Goal: Find specific page/section: Find specific page/section

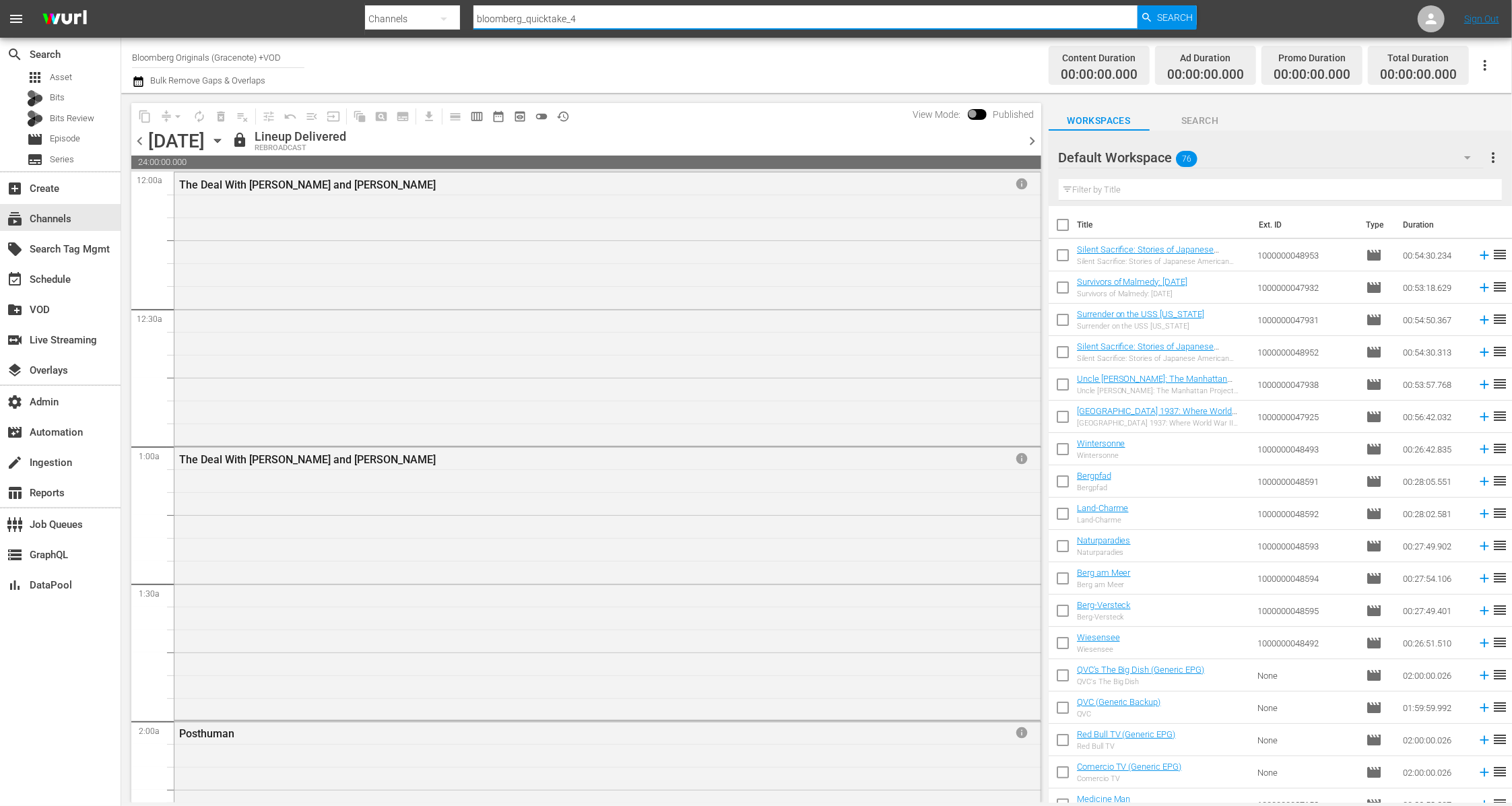
drag, startPoint x: 590, startPoint y: 23, endPoint x: 443, endPoint y: 18, distance: 147.1
click at [443, 18] on div "Search By Channels Search ID, Title, Description, Keywords, or Category bloombe…" at bounding box center [780, 19] width 831 height 32
paste input "videoelephant_limited_crimefiles_1"
type input "videoelephant_limited_crimefiles_1"
click at [1188, 21] on span "Search" at bounding box center [1175, 18] width 36 height 25
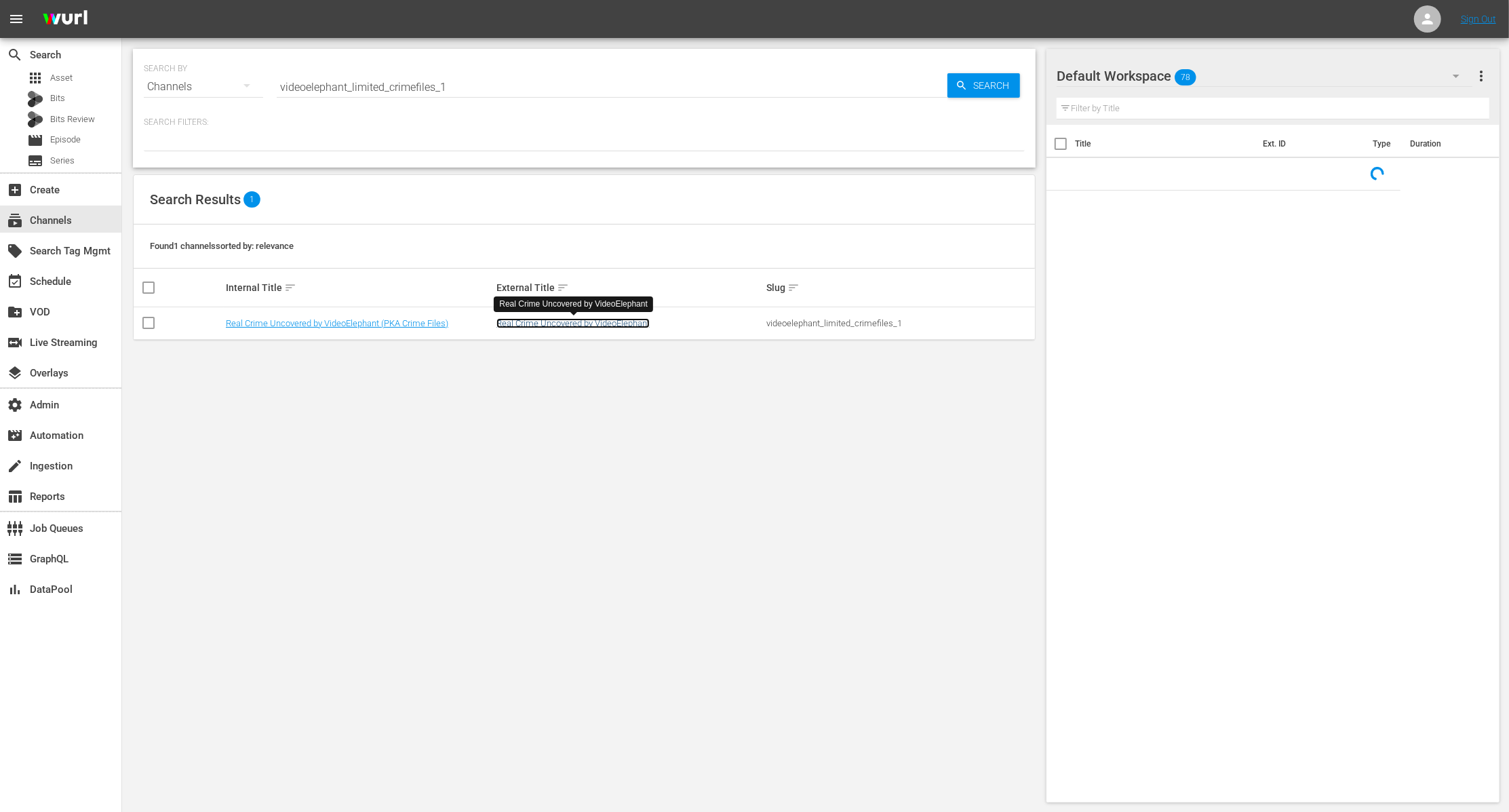
click at [522, 323] on link "Real Crime Uncovered by VideoElephant" at bounding box center [573, 323] width 153 height 10
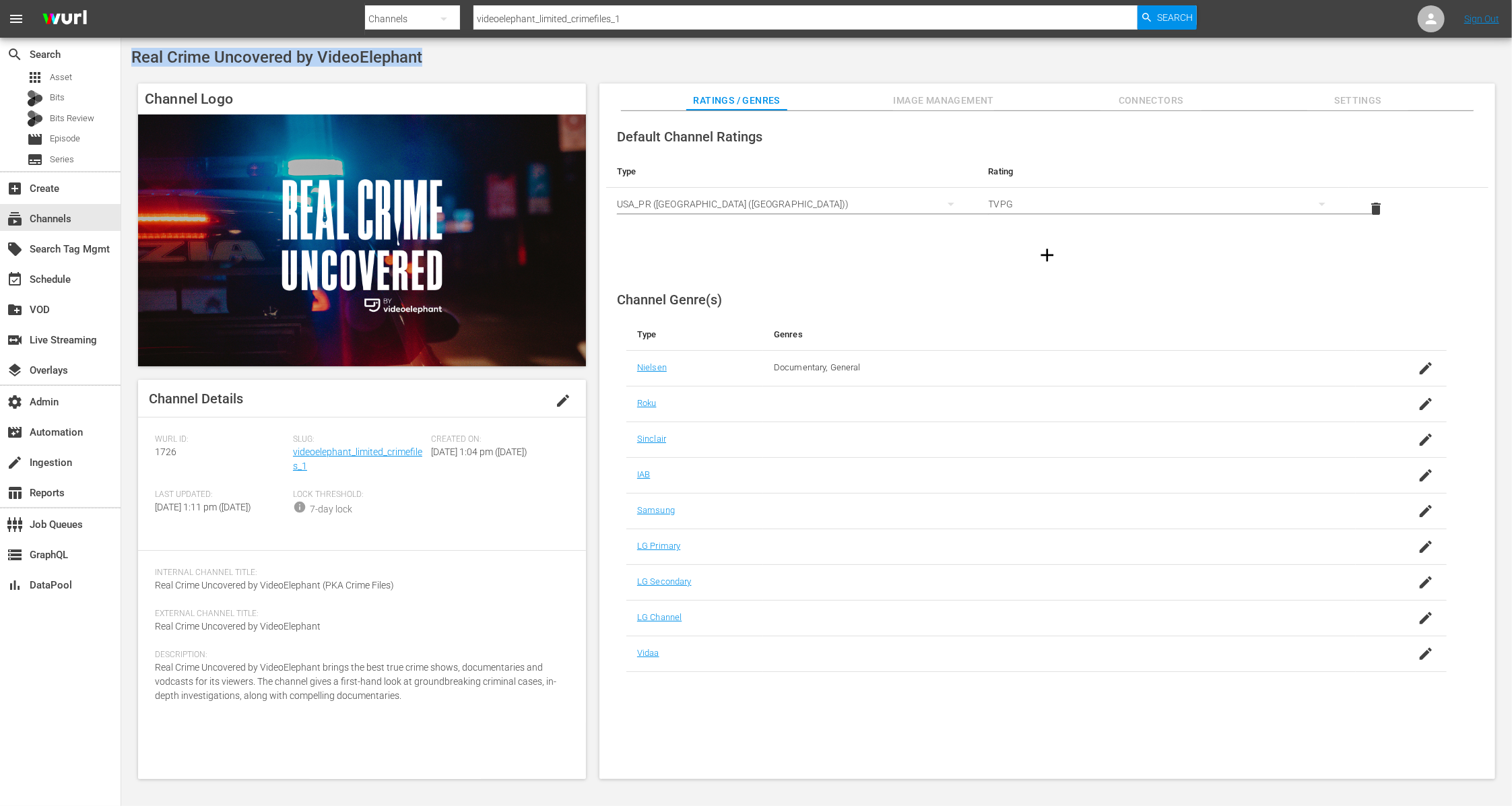
drag, startPoint x: 456, startPoint y: 60, endPoint x: 126, endPoint y: 55, distance: 330.0
click at [126, 55] on div "Real Crime Uncovered by VideoElephant Channel Logo Channel Details edit Wurl ID…" at bounding box center [817, 417] width 1391 height 760
copy span "Real Crime Uncovered by VideoElephant"
drag, startPoint x: 312, startPoint y: 470, endPoint x: 293, endPoint y: 459, distance: 22.0
click at [293, 459] on div "Slug: videoelephant_limited_crimefiles_1" at bounding box center [361, 462] width 138 height 55
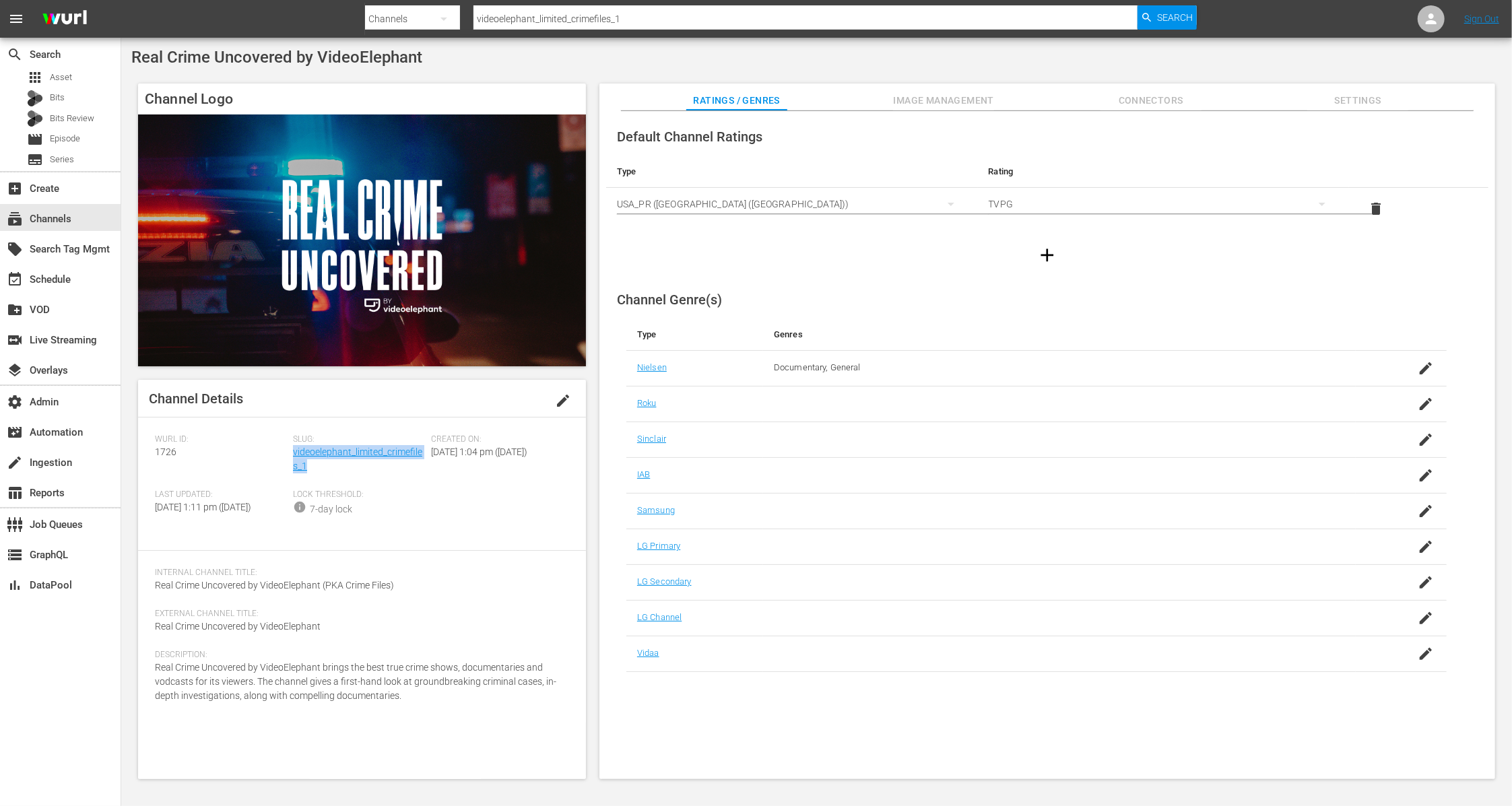
copy link "videoelephant_limited_crimefiles_1"
drag, startPoint x: 187, startPoint y: 450, endPoint x: 149, endPoint y: 448, distance: 38.1
click at [149, 448] on div "Channel Details edit Wurl ID: 1726 Slug: videoelephant_limited_crimefiles_1 Cre…" at bounding box center [362, 579] width 448 height 399
copy span "1726"
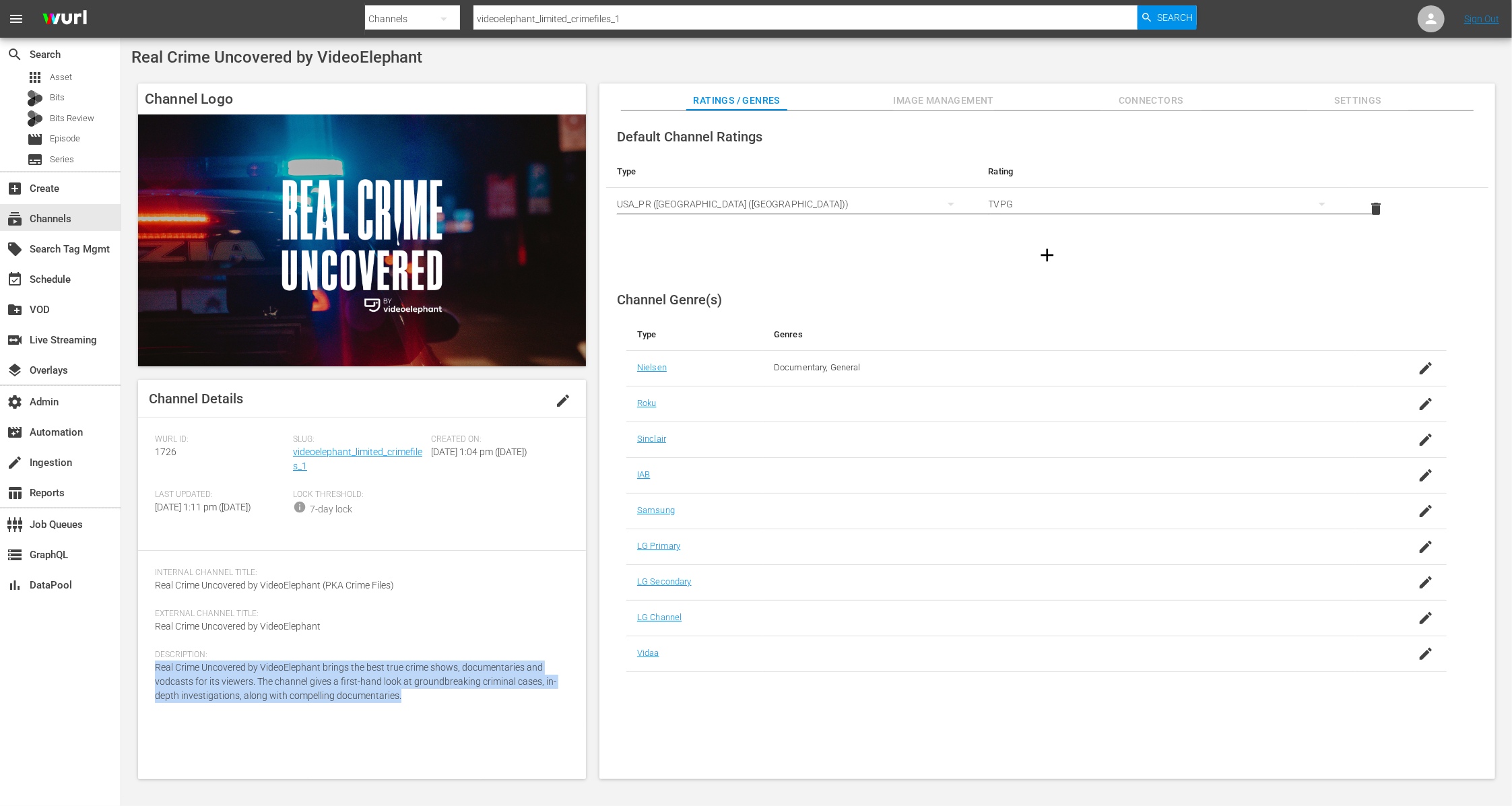
drag, startPoint x: 417, startPoint y: 706, endPoint x: 152, endPoint y: 676, distance: 266.7
click at [152, 676] on div "Channel Details edit Wurl ID: 1726 Slug: videoelephant_limited_crimefiles_1 Cre…" at bounding box center [362, 579] width 448 height 399
copy span "Real Crime Uncovered by VideoElephant brings the best true crime shows, documen…"
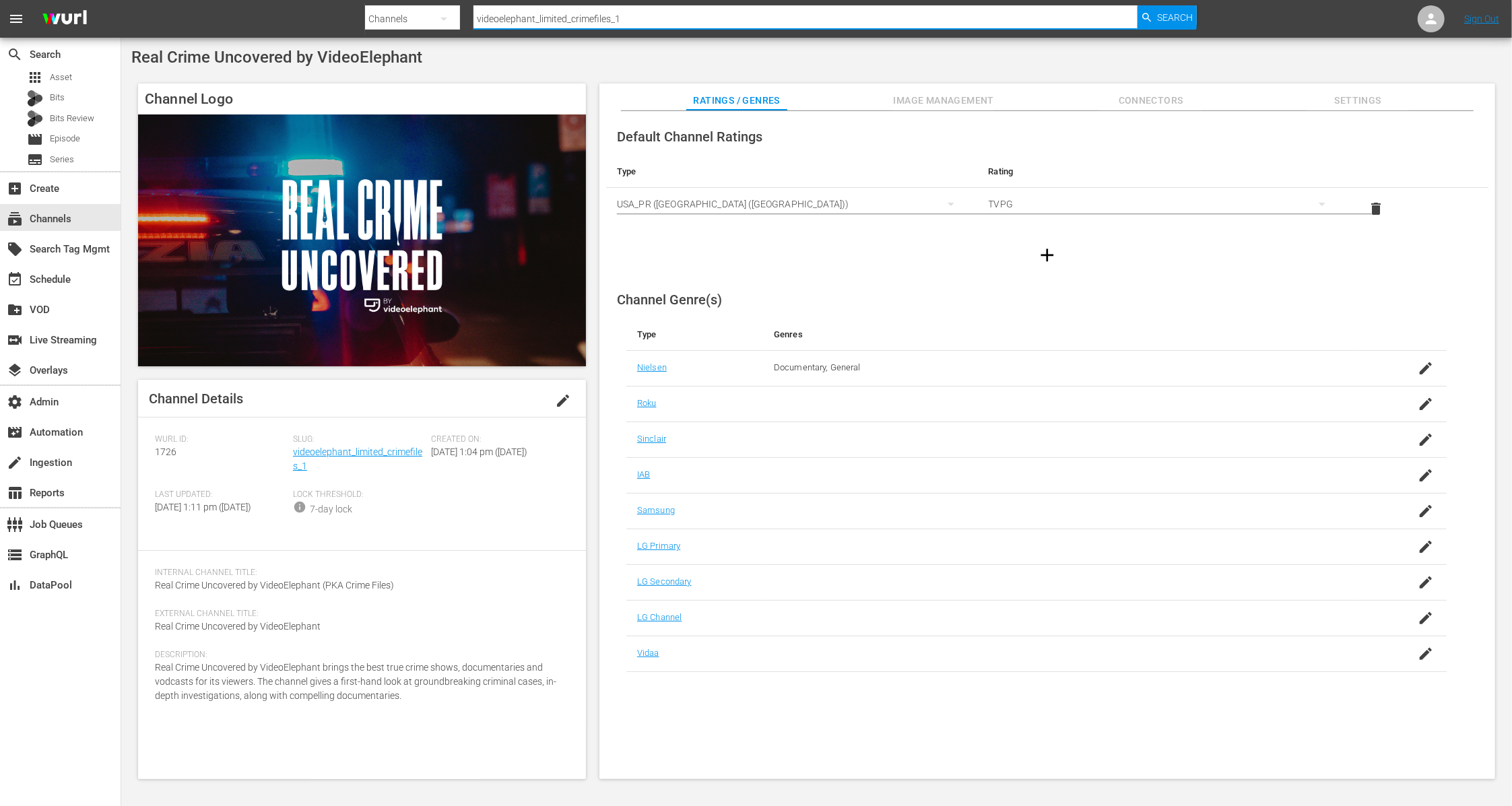
paste input "cineverse_entrepreneurtv_entrepreneurtv"
drag, startPoint x: 641, startPoint y: 20, endPoint x: 416, endPoint y: 15, distance: 225.1
click at [416, 15] on div "Search By Channels Search ID, Title, Description, Keywords, or Category cinever…" at bounding box center [780, 19] width 831 height 32
type input "cineverse_entrepreneurtv_entrepreneurtv_1"
click at [1155, 11] on div "Search" at bounding box center [1167, 18] width 59 height 25
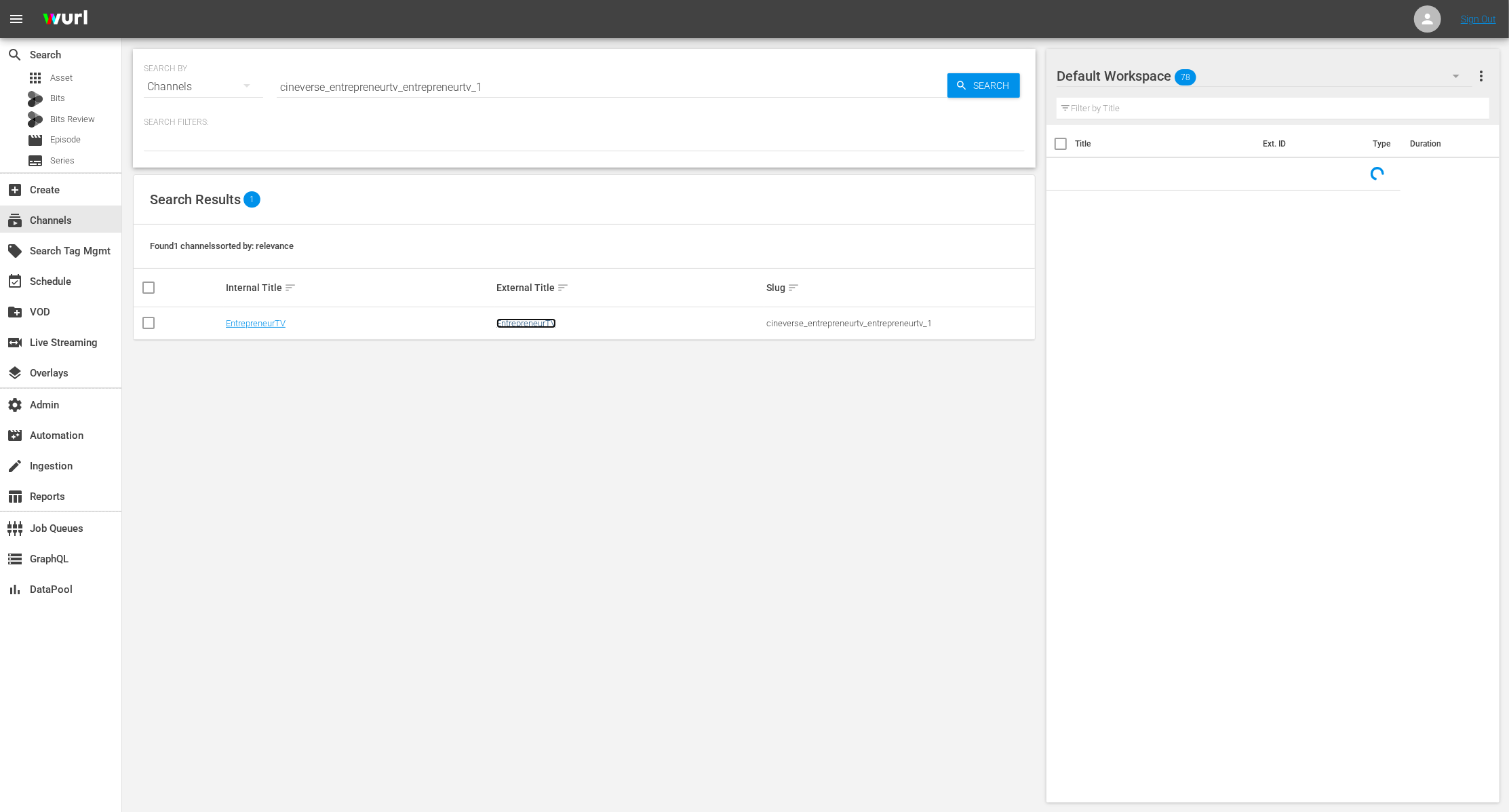
click at [517, 322] on link "EntrepreneurTV" at bounding box center [527, 323] width 59 height 10
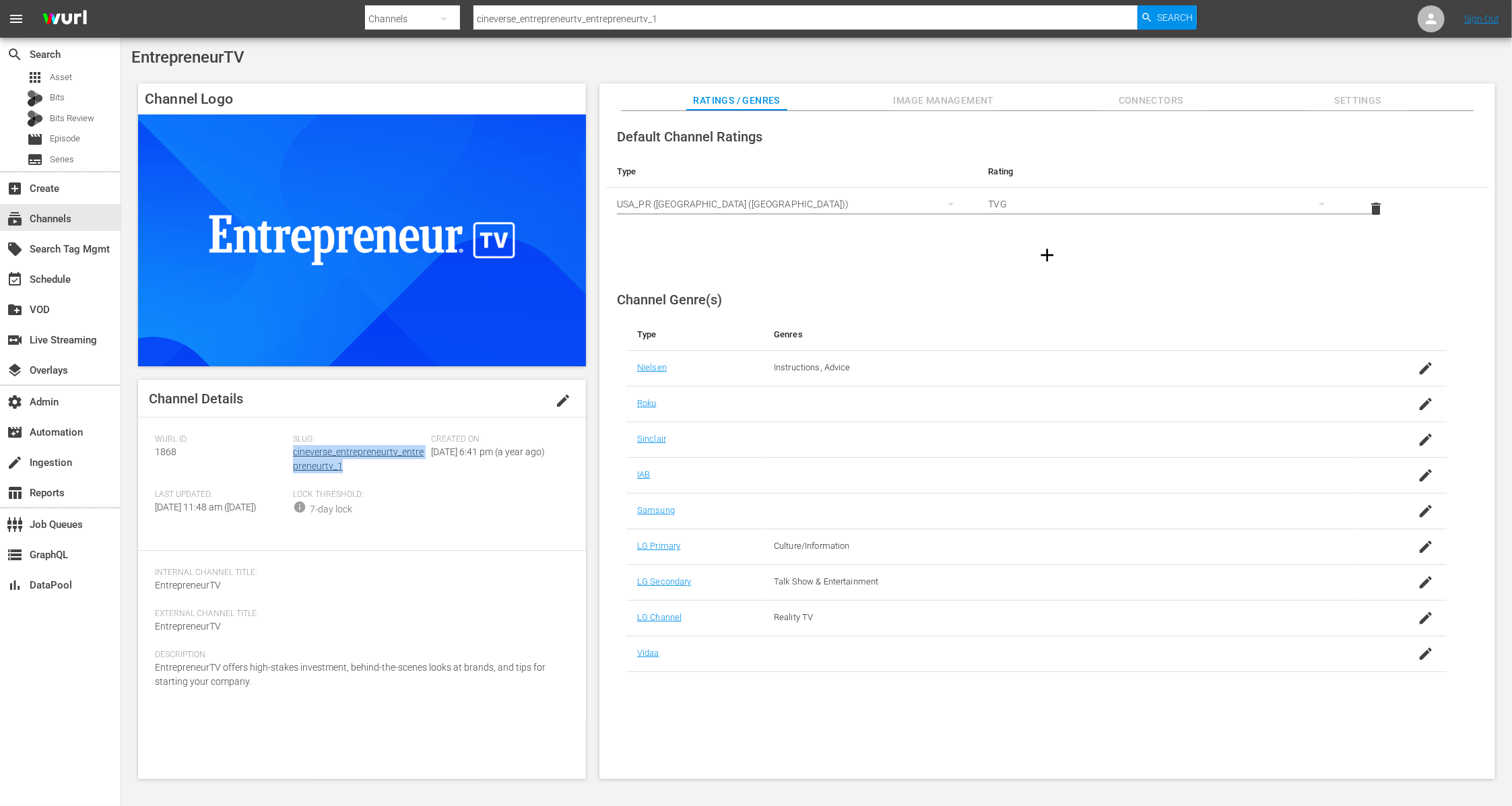
drag, startPoint x: 356, startPoint y: 469, endPoint x: 293, endPoint y: 457, distance: 64.1
click at [293, 457] on div "Slug: cineverse_entrepreneurtv_entrepreneurtv_1" at bounding box center [361, 462] width 138 height 55
copy link "cineverse_entrepreneurtv_entrepreneurtv_1"
drag, startPoint x: 183, startPoint y: 450, endPoint x: 156, endPoint y: 450, distance: 27.0
click at [156, 450] on div "Wurl ID: 1868" at bounding box center [224, 462] width 138 height 55
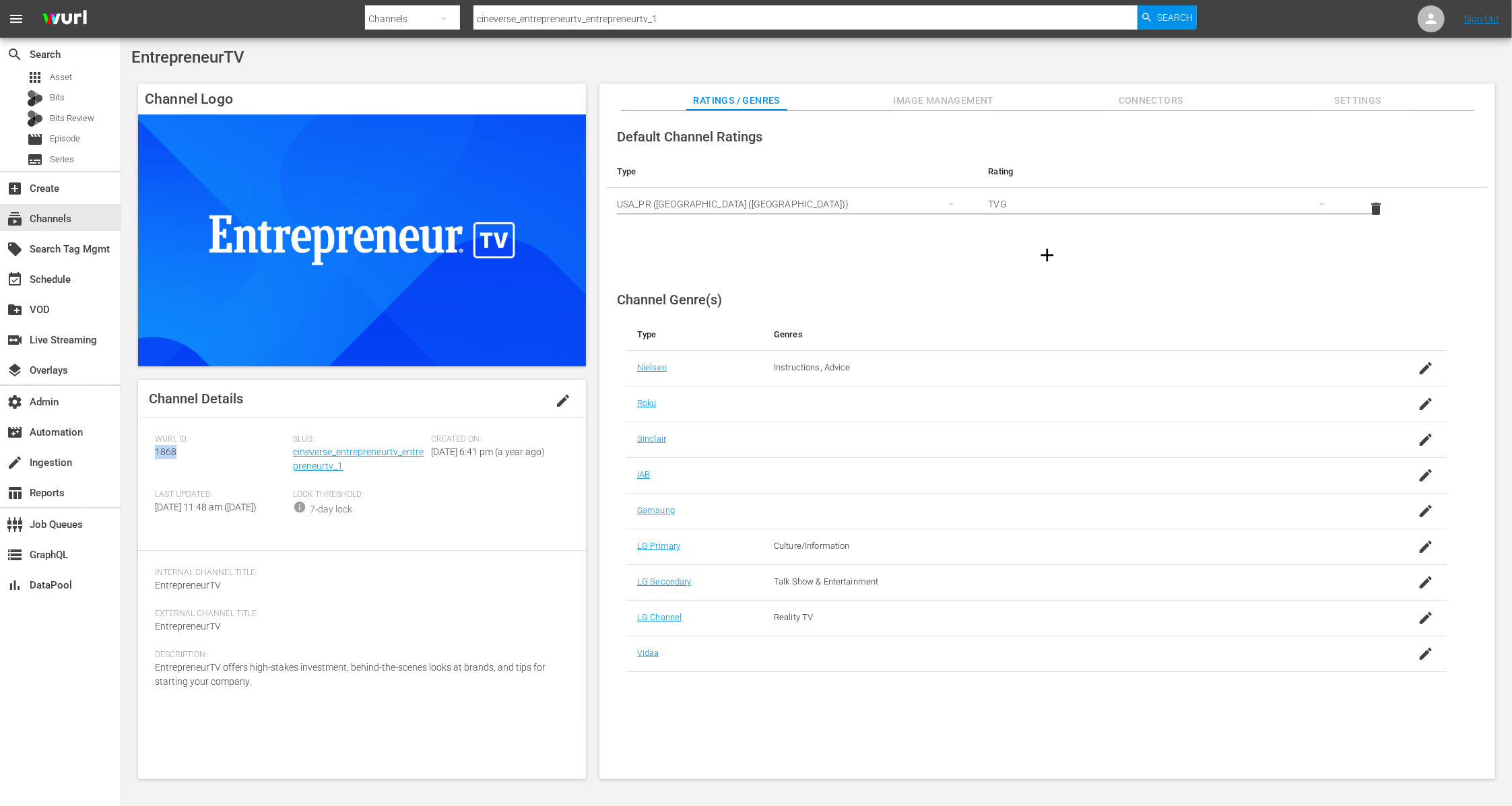
copy span "1868"
drag, startPoint x: 253, startPoint y: 694, endPoint x: 151, endPoint y: 683, distance: 102.6
click at [151, 683] on div "Channel Details edit Wurl ID: 1868 Slug: cineverse_entrepreneurtv_entrepreneurt…" at bounding box center [362, 579] width 448 height 399
copy span "EntrepreneurTV offers high-stakes investment, behind-the-scenes looks at brands…"
drag, startPoint x: 650, startPoint y: 19, endPoint x: 479, endPoint y: 15, distance: 171.0
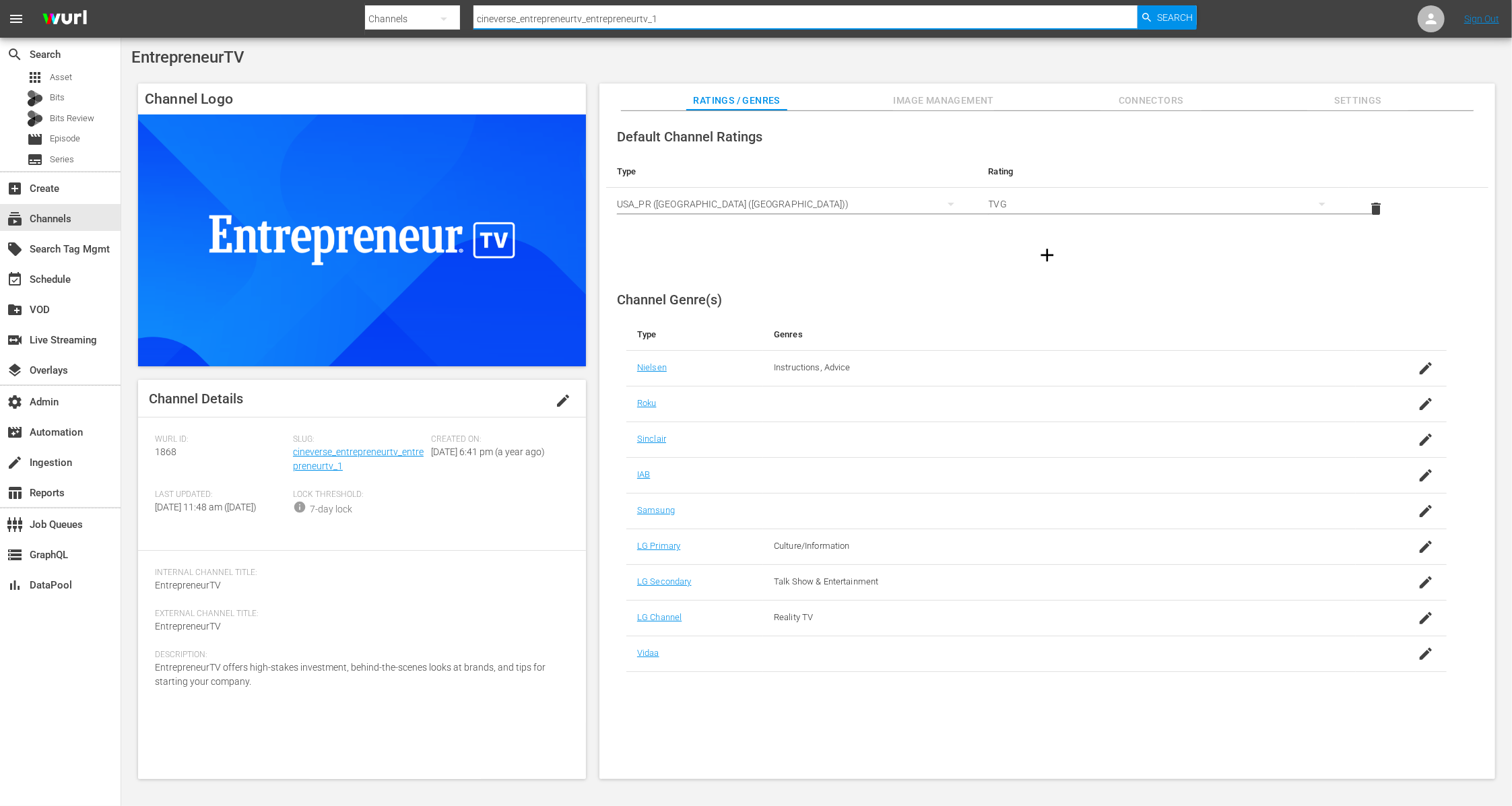
click at [479, 15] on input "cineverse_entrepreneurtv_entrepreneurtv_1" at bounding box center [805, 19] width 664 height 32
paste input "videoelephantlimited_beyondparanormal"
drag, startPoint x: 708, startPoint y: 24, endPoint x: 446, endPoint y: 12, distance: 262.3
click at [446, 11] on div "Search By Channels Search ID, Title, Description, Keywords, or Category cvideoe…" at bounding box center [780, 19] width 831 height 32
paste input "text"
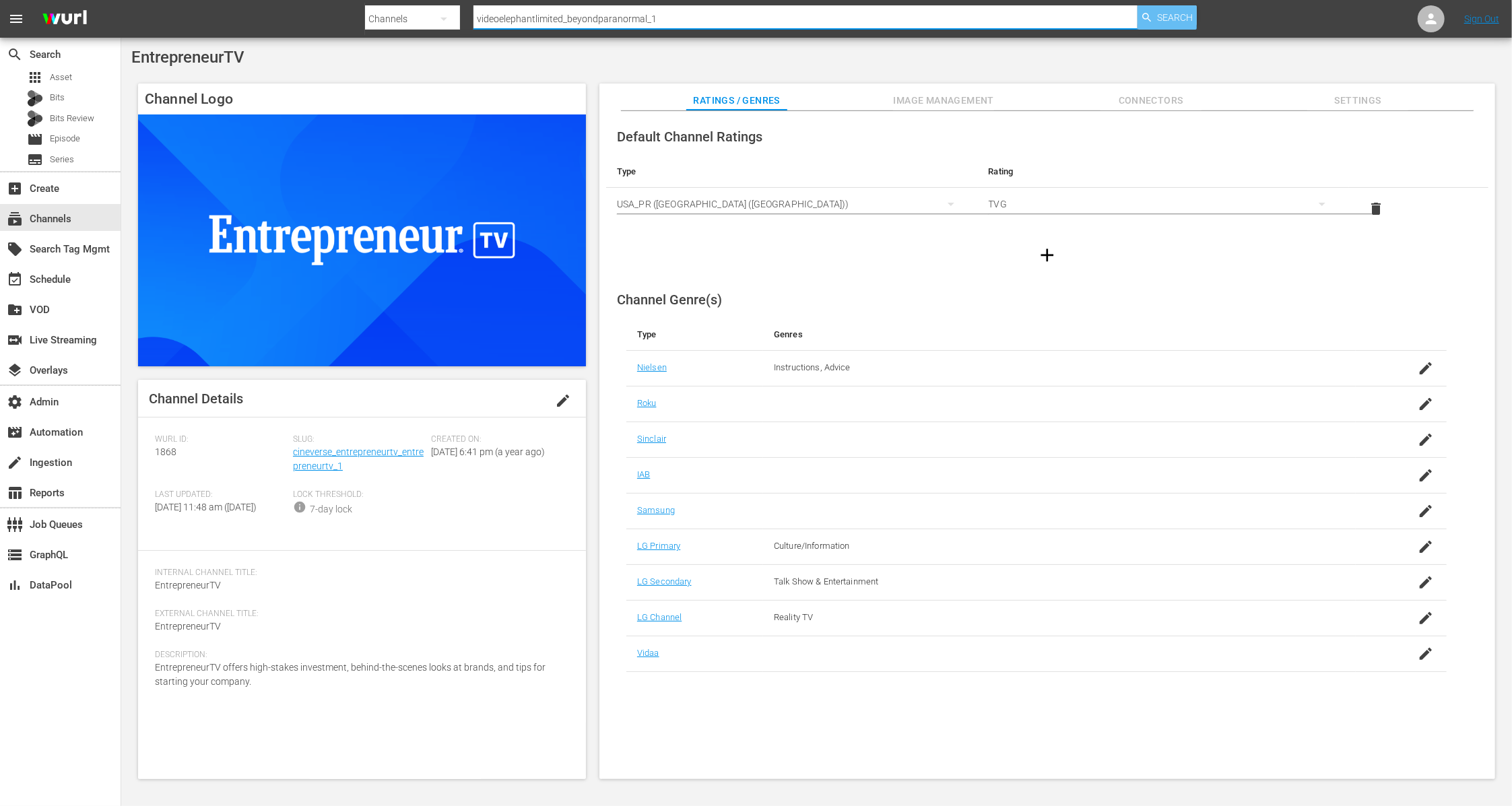
type input "videoelephantlimited_beyondparanormal_1"
click at [1158, 22] on span "Search" at bounding box center [1175, 18] width 36 height 25
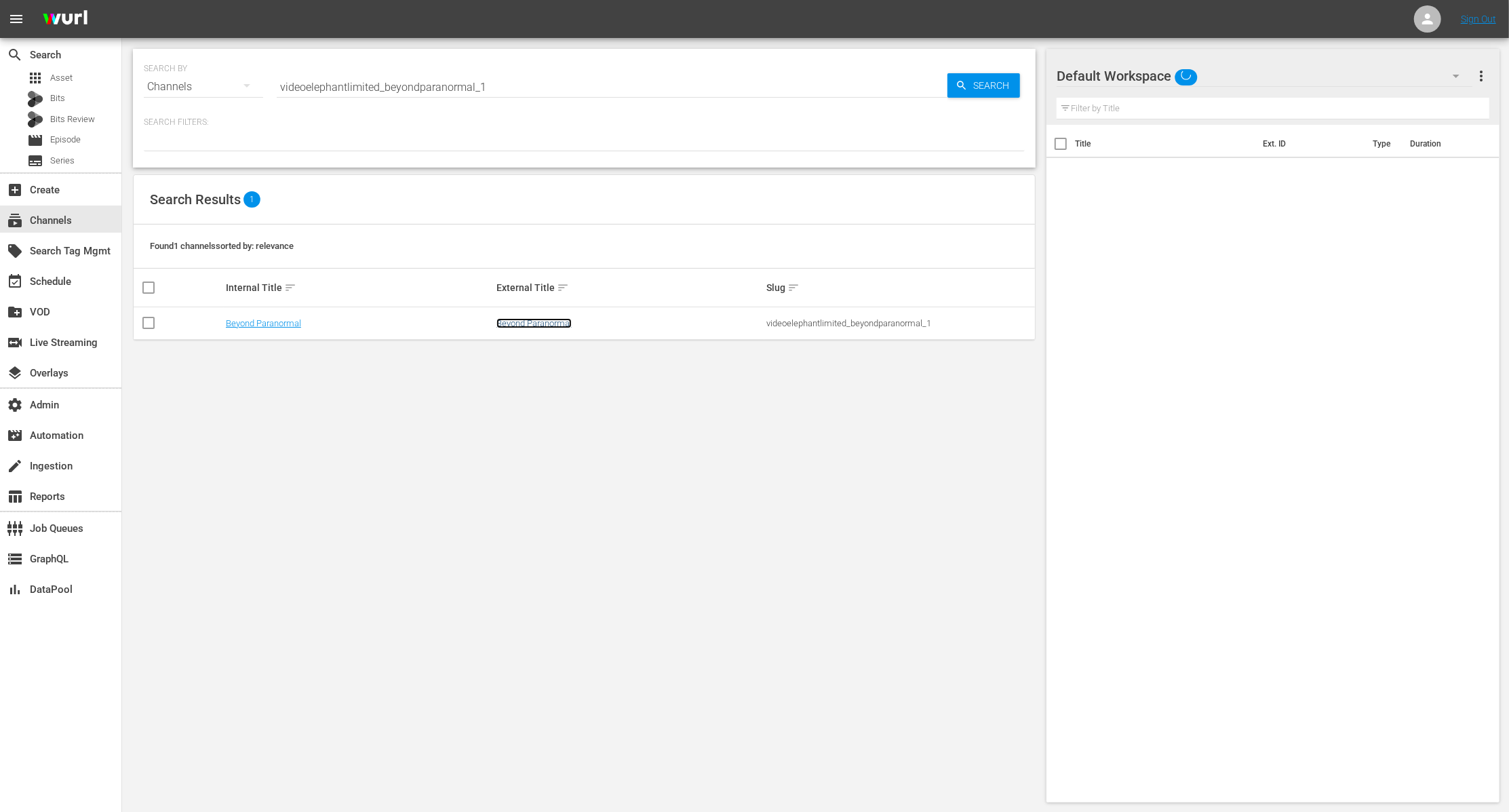
click at [568, 322] on link "Beyond Paranormal" at bounding box center [534, 323] width 76 height 10
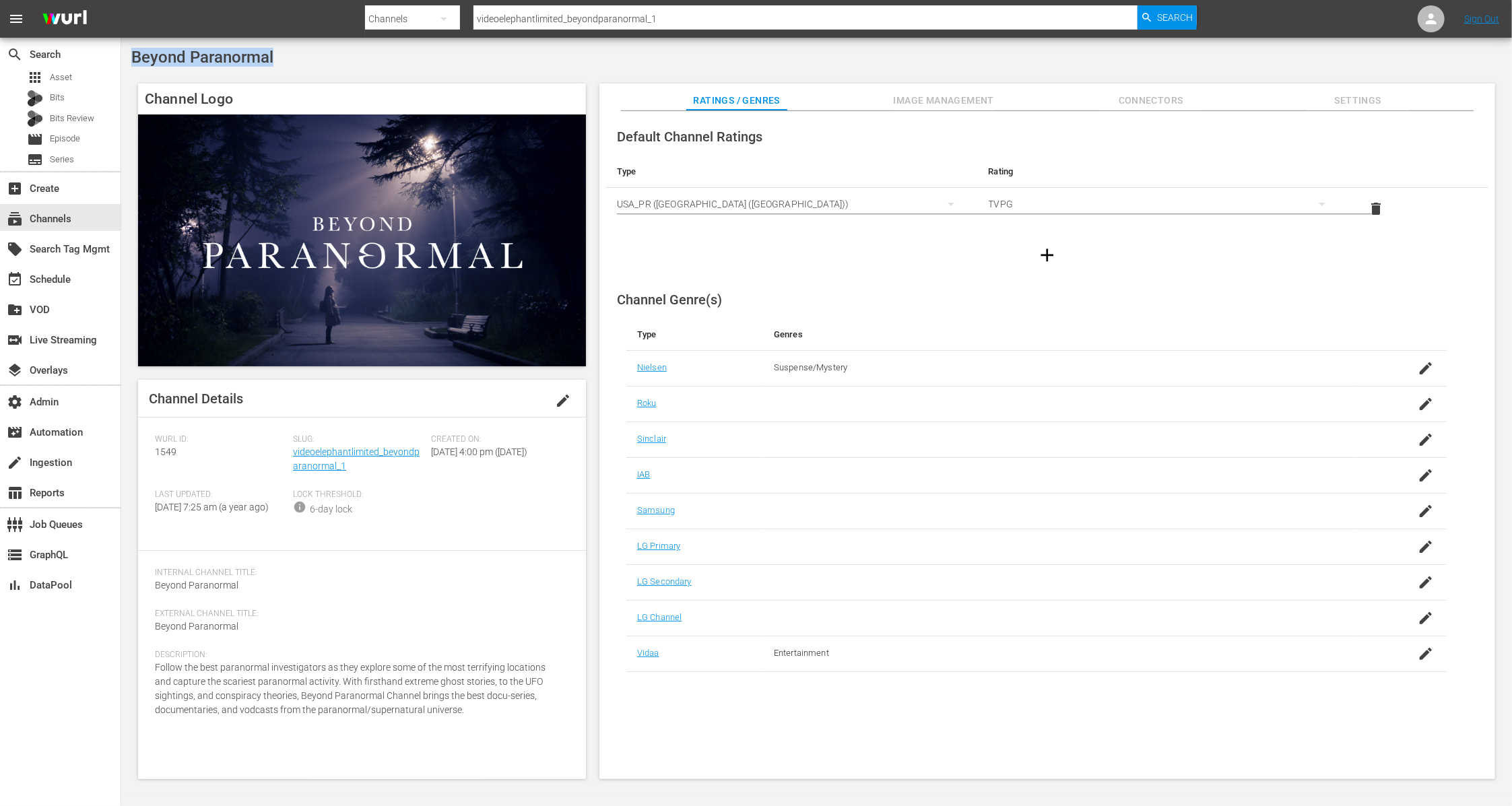
drag, startPoint x: 286, startPoint y: 60, endPoint x: 127, endPoint y: 61, distance: 159.0
click at [127, 61] on div "Beyond Paranormal Channel Logo Channel Details edit Wurl ID: 1549 Slug: videoel…" at bounding box center [817, 417] width 1391 height 760
copy span "Beyond Paranormal"
drag, startPoint x: 340, startPoint y: 466, endPoint x: 293, endPoint y: 455, distance: 48.3
click at [293, 455] on div "Slug: videoelephantlimited_beyondparanormal_1" at bounding box center [361, 462] width 138 height 55
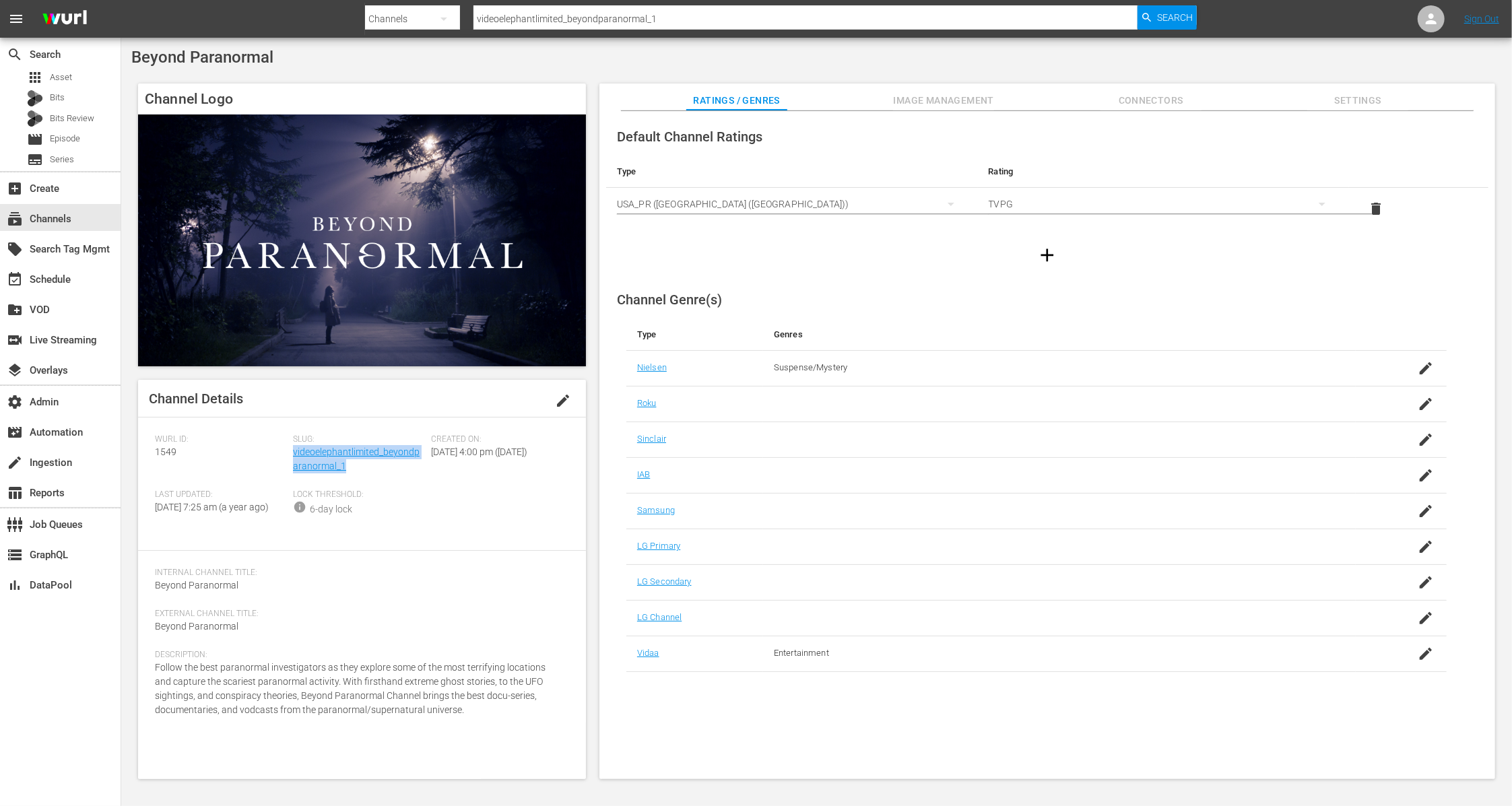
copy link "videoelephantlimited_beyondparanormal_1"
drag, startPoint x: 175, startPoint y: 449, endPoint x: 153, endPoint y: 450, distance: 22.0
click at [153, 450] on div "Channel Details edit Wurl ID: 1549 Slug: videoelephantlimited_beyondparanormal_…" at bounding box center [362, 579] width 448 height 399
copy span "1549"
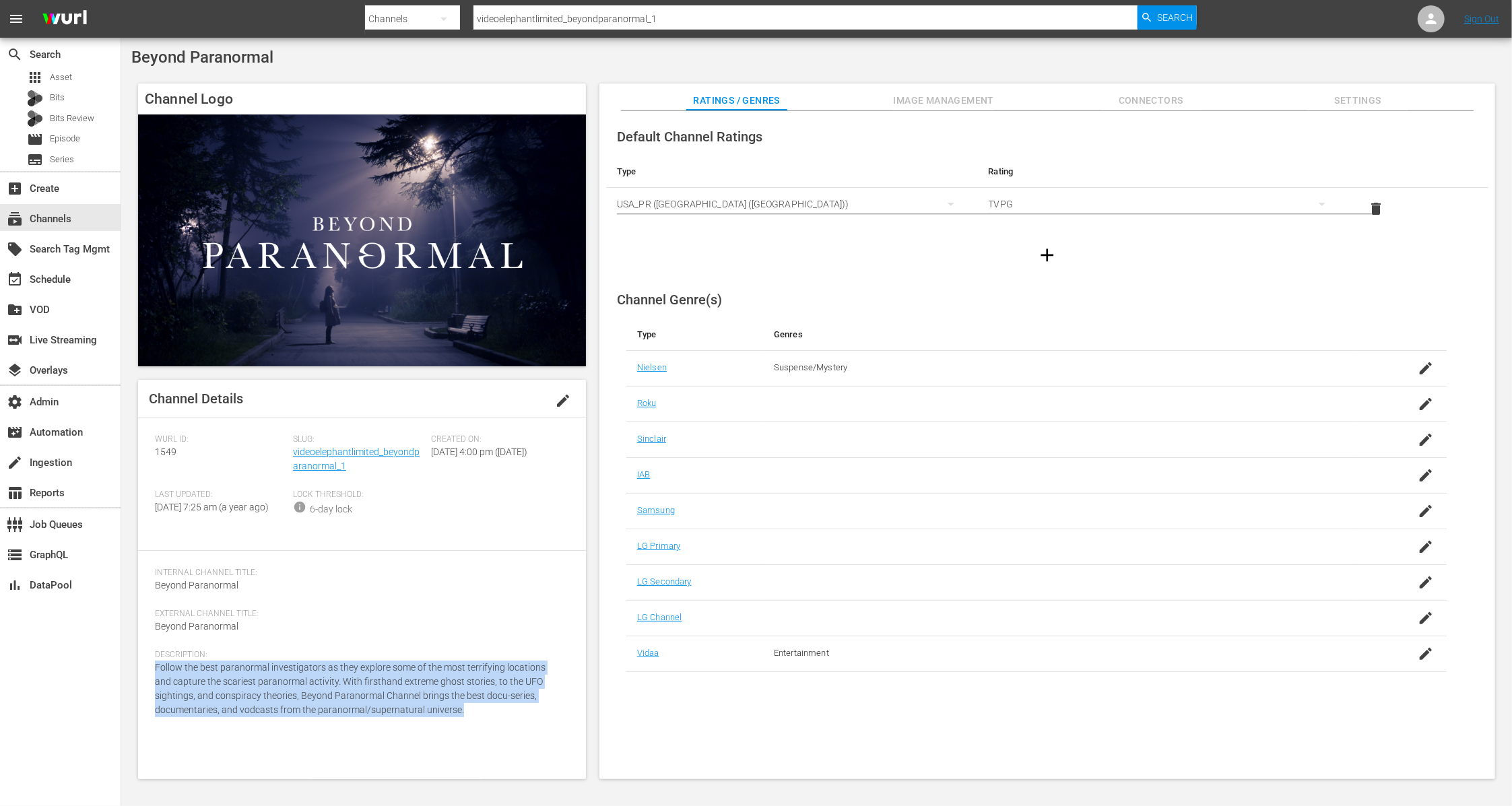
drag, startPoint x: 396, startPoint y: 726, endPoint x: 151, endPoint y: 680, distance: 249.3
click at [151, 680] on div "Channel Details edit Wurl ID: 1549 Slug: videoelephantlimited_beyondparanormal_…" at bounding box center [362, 579] width 448 height 399
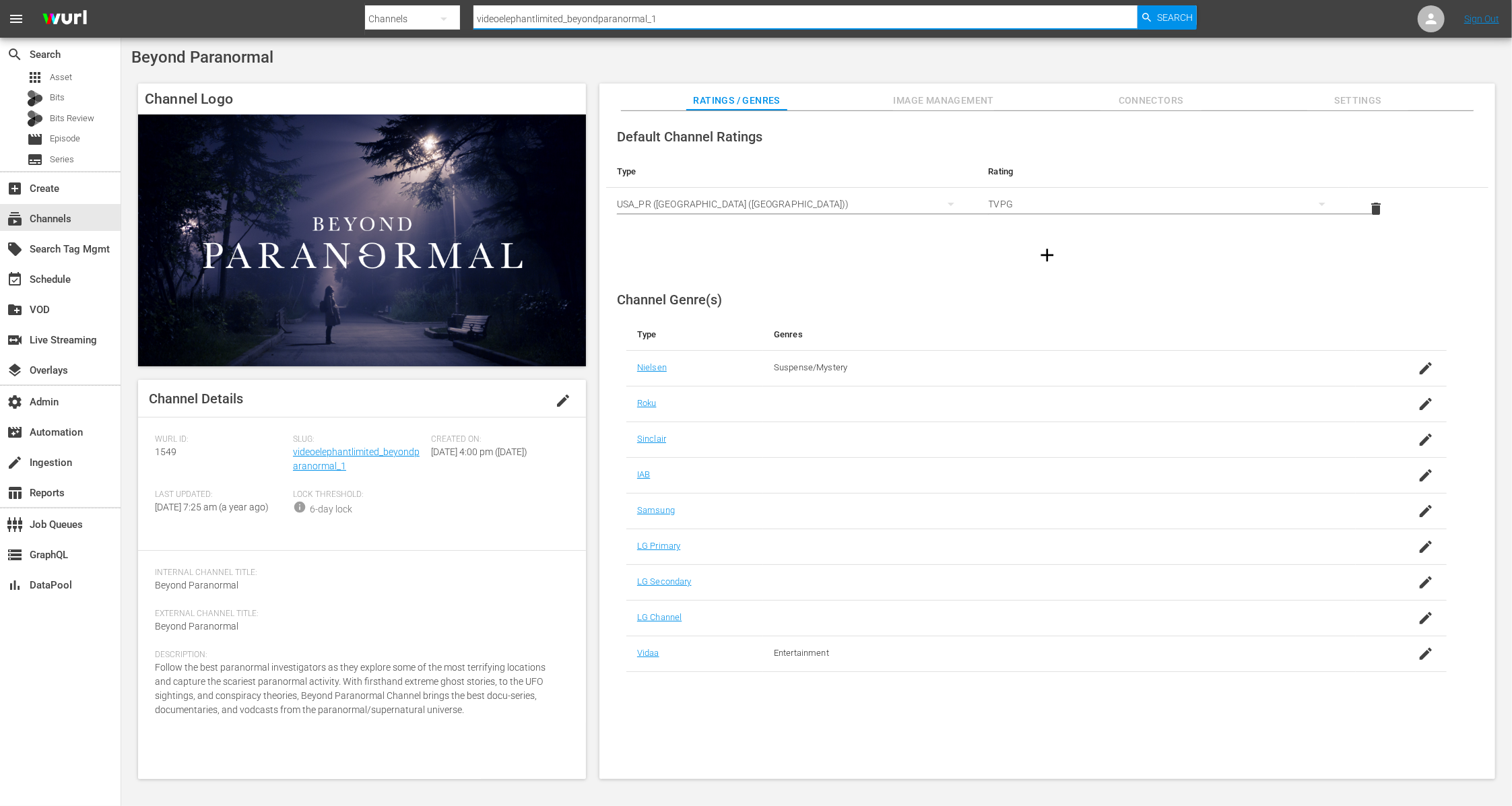
drag, startPoint x: 580, startPoint y: 11, endPoint x: 425, endPoint y: 4, distance: 155.2
click at [425, 4] on div "Search By Channels Search ID, Title, Description, Keywords, or Category videoel…" at bounding box center [780, 19] width 831 height 32
paste input "_limited_valuetainment"
type input "videoelephant_limited_valuetainment_1"
click at [1168, 20] on span "Search" at bounding box center [1175, 18] width 36 height 25
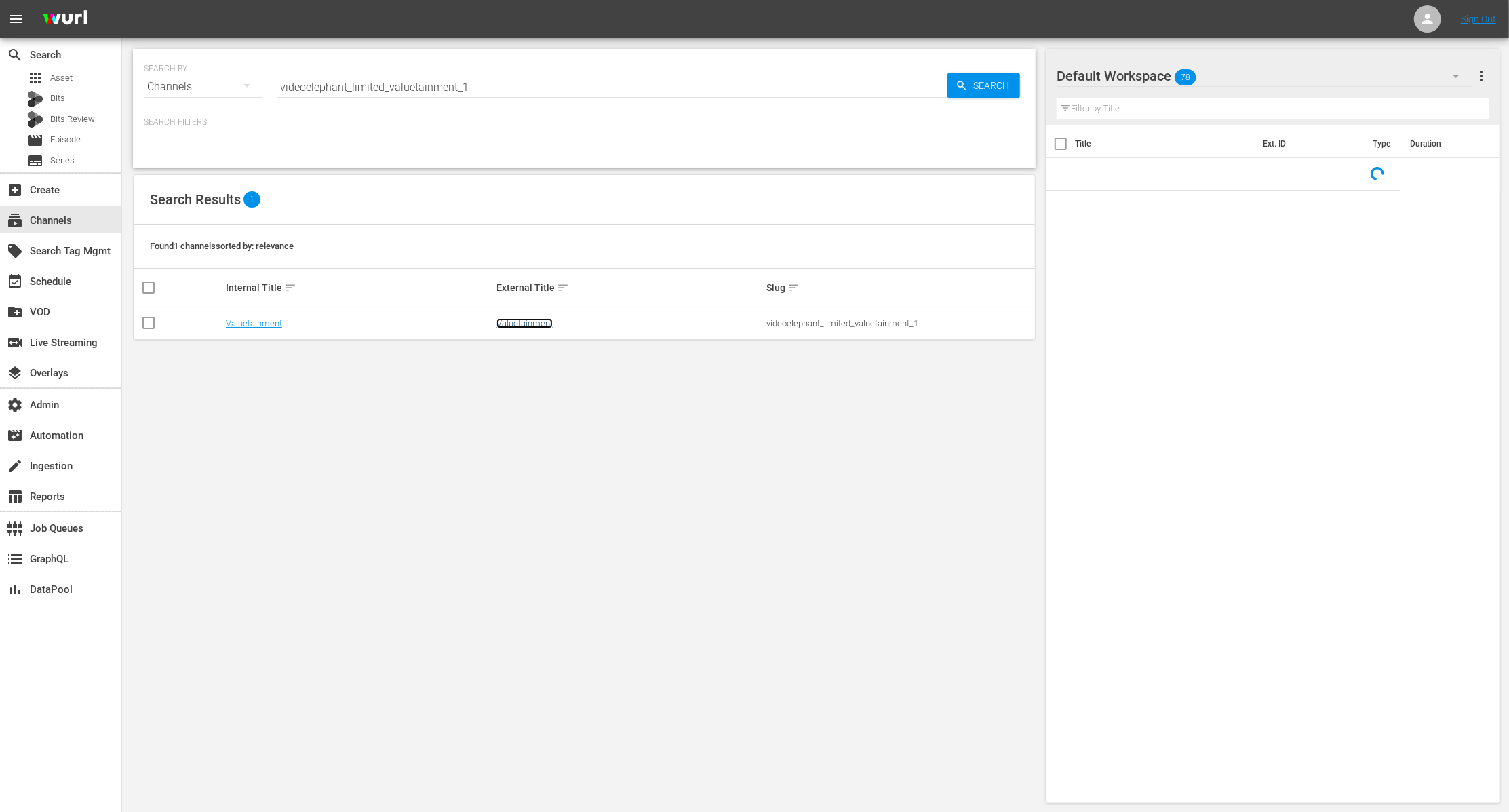
click at [547, 318] on link "Valuetainment" at bounding box center [525, 323] width 57 height 10
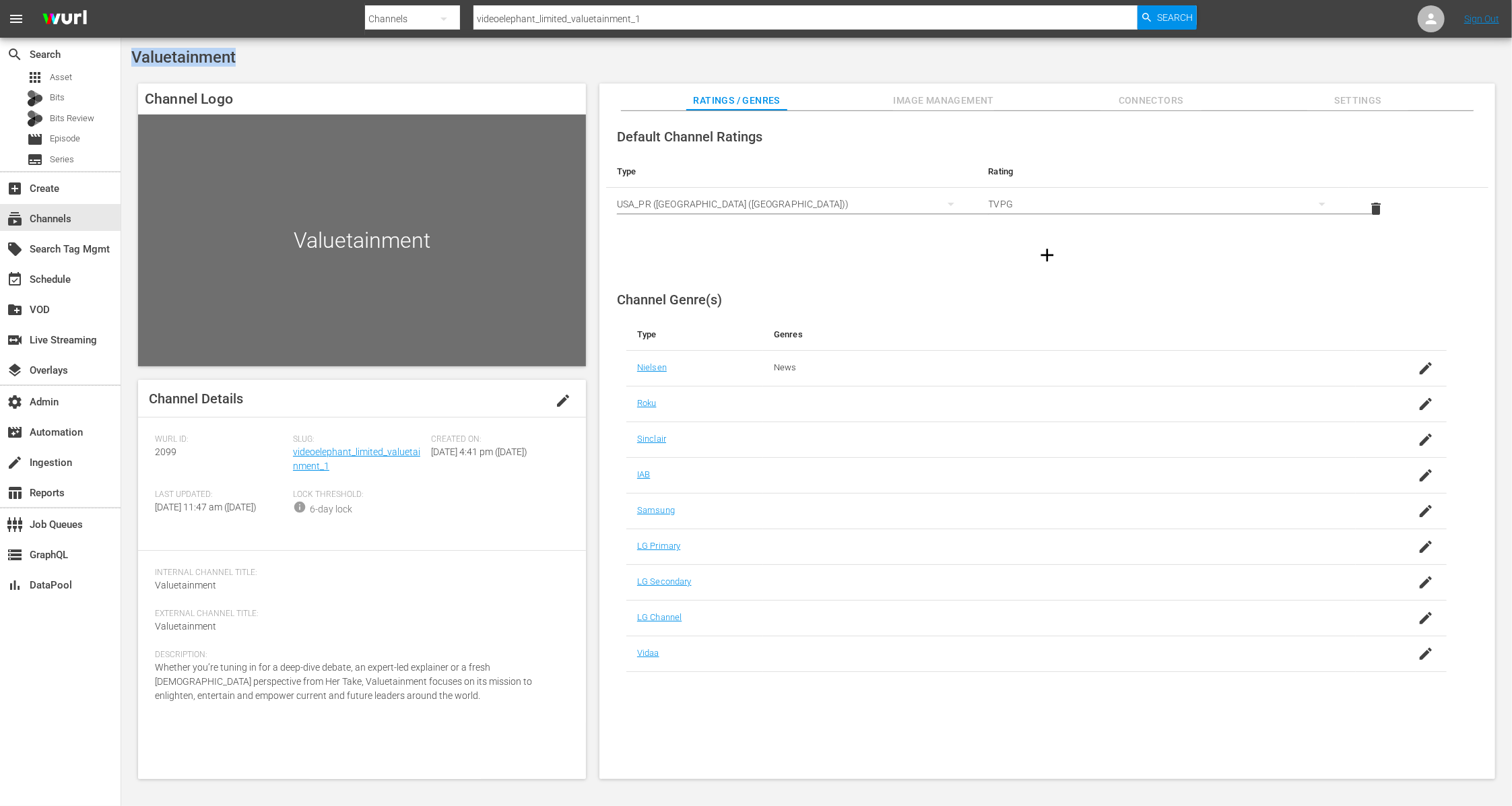
drag, startPoint x: 250, startPoint y: 60, endPoint x: 132, endPoint y: 58, distance: 118.0
click at [132, 58] on div "Valuetainment" at bounding box center [816, 57] width 1370 height 19
drag, startPoint x: 334, startPoint y: 467, endPoint x: 293, endPoint y: 458, distance: 42.0
click at [293, 458] on div "Slug: videoelephant_limited_valuetainment_1" at bounding box center [361, 462] width 138 height 55
drag, startPoint x: 180, startPoint y: 455, endPoint x: 131, endPoint y: 455, distance: 49.0
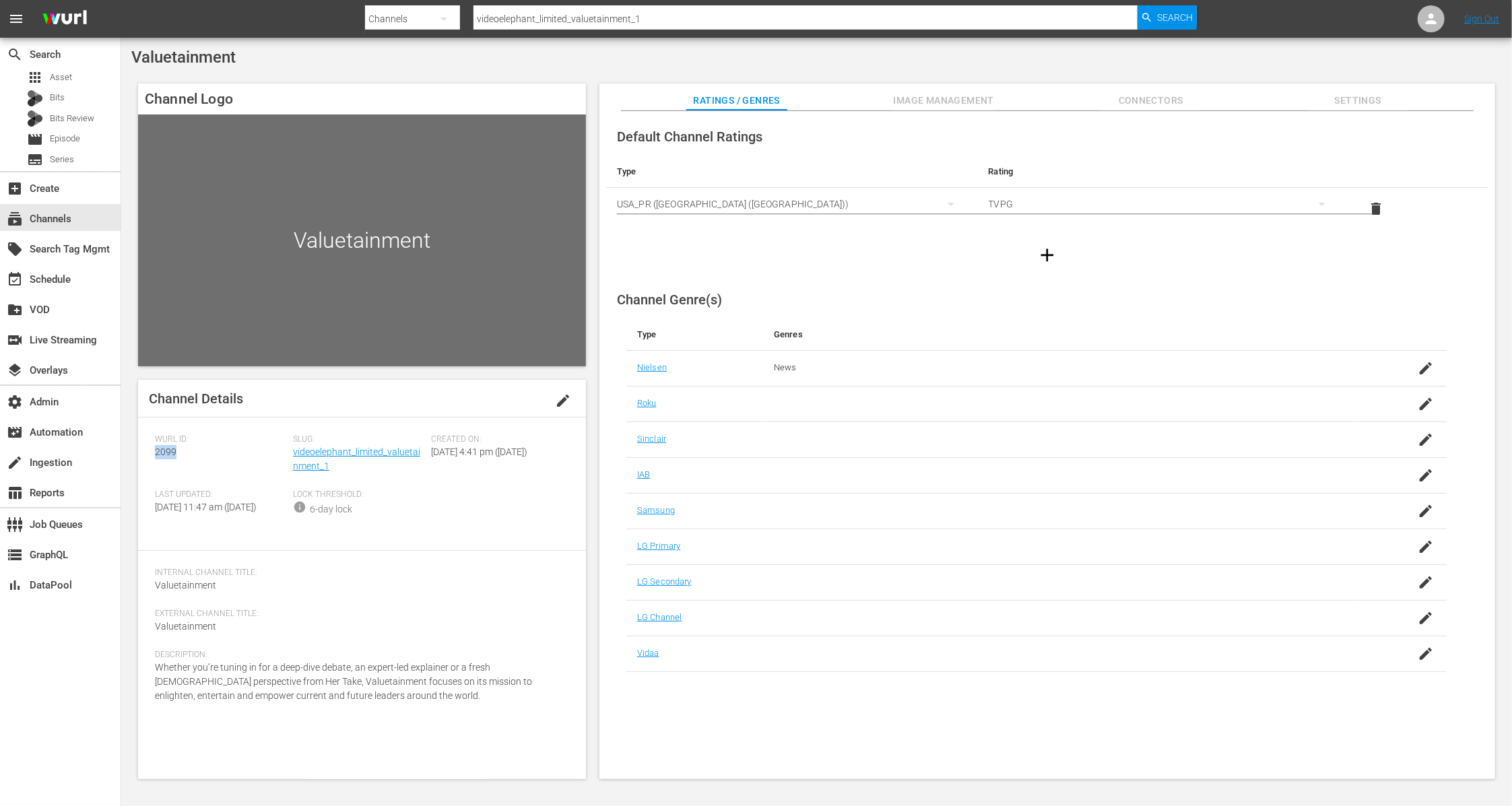
click at [131, 455] on div "Channel Logo Valuetainment Channel Details edit Wurl ID: 2099 Slug: videoelepha…" at bounding box center [816, 424] width 1370 height 695
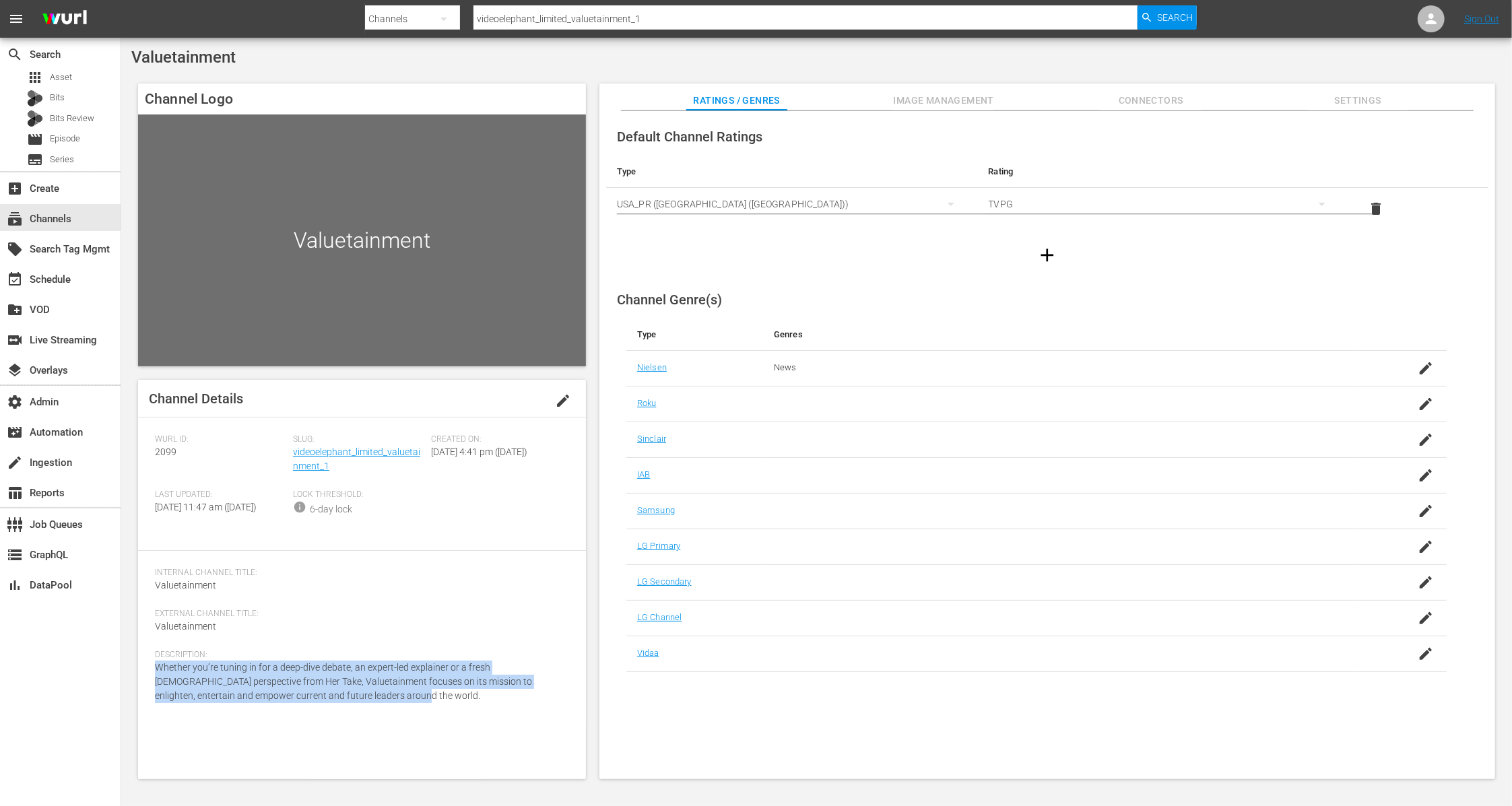
drag, startPoint x: 393, startPoint y: 706, endPoint x: 142, endPoint y: 682, distance: 252.1
click at [142, 682] on div "Channel Details edit Wurl ID: 2099 Slug: videoelephant_limited_valuetainment_1 …" at bounding box center [362, 579] width 448 height 399
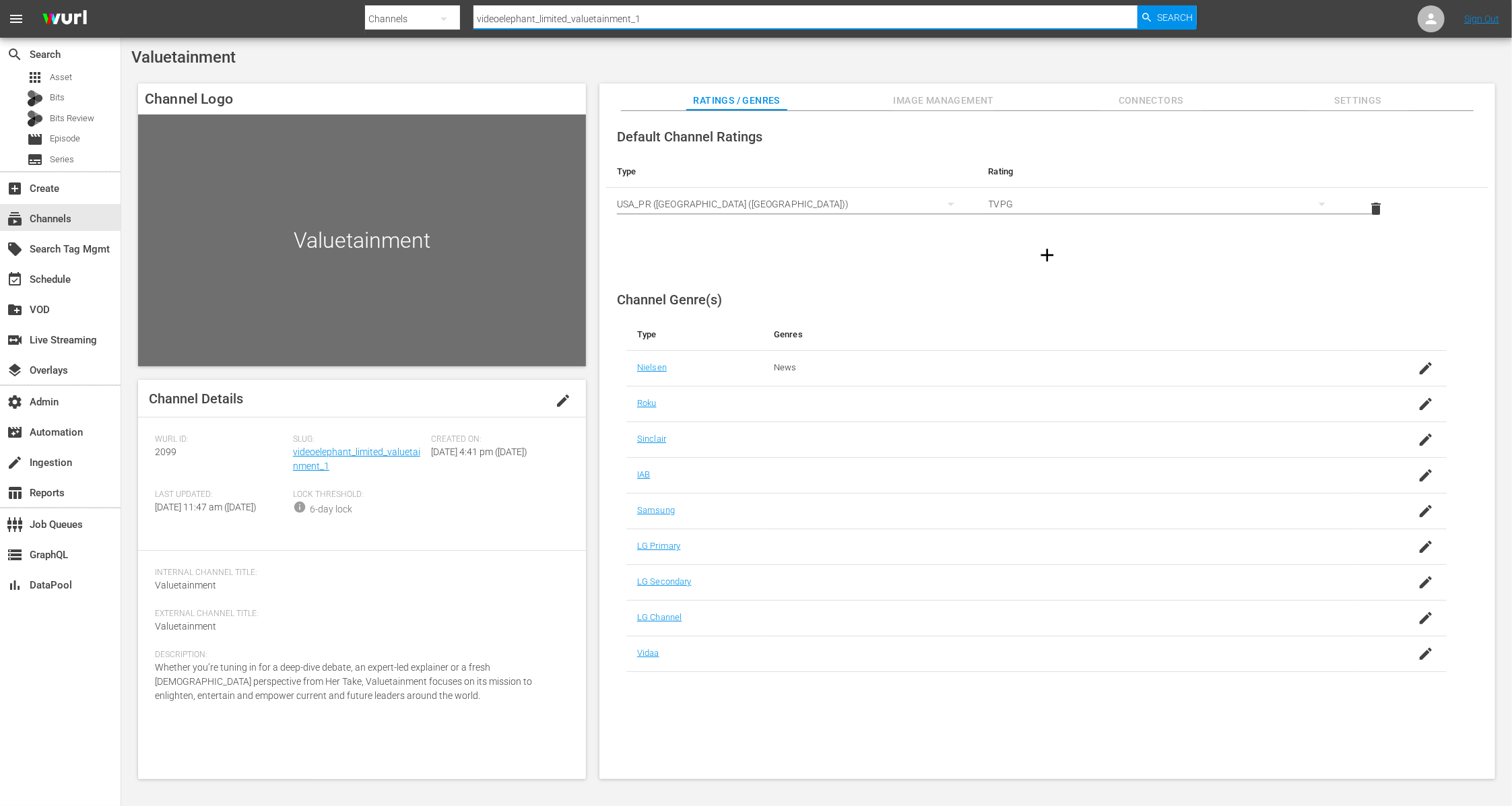
drag, startPoint x: 685, startPoint y: 17, endPoint x: 401, endPoint y: 17, distance: 284.0
click at [401, 17] on div "Search By Channels Search ID, Title, Description, Keywords, or Category videoel…" at bounding box center [780, 19] width 831 height 32
paste input "limited_travelescapes"
type input "videoelephantlimited_travelescapes_1"
click at [1160, 16] on span "Search" at bounding box center [1175, 18] width 36 height 25
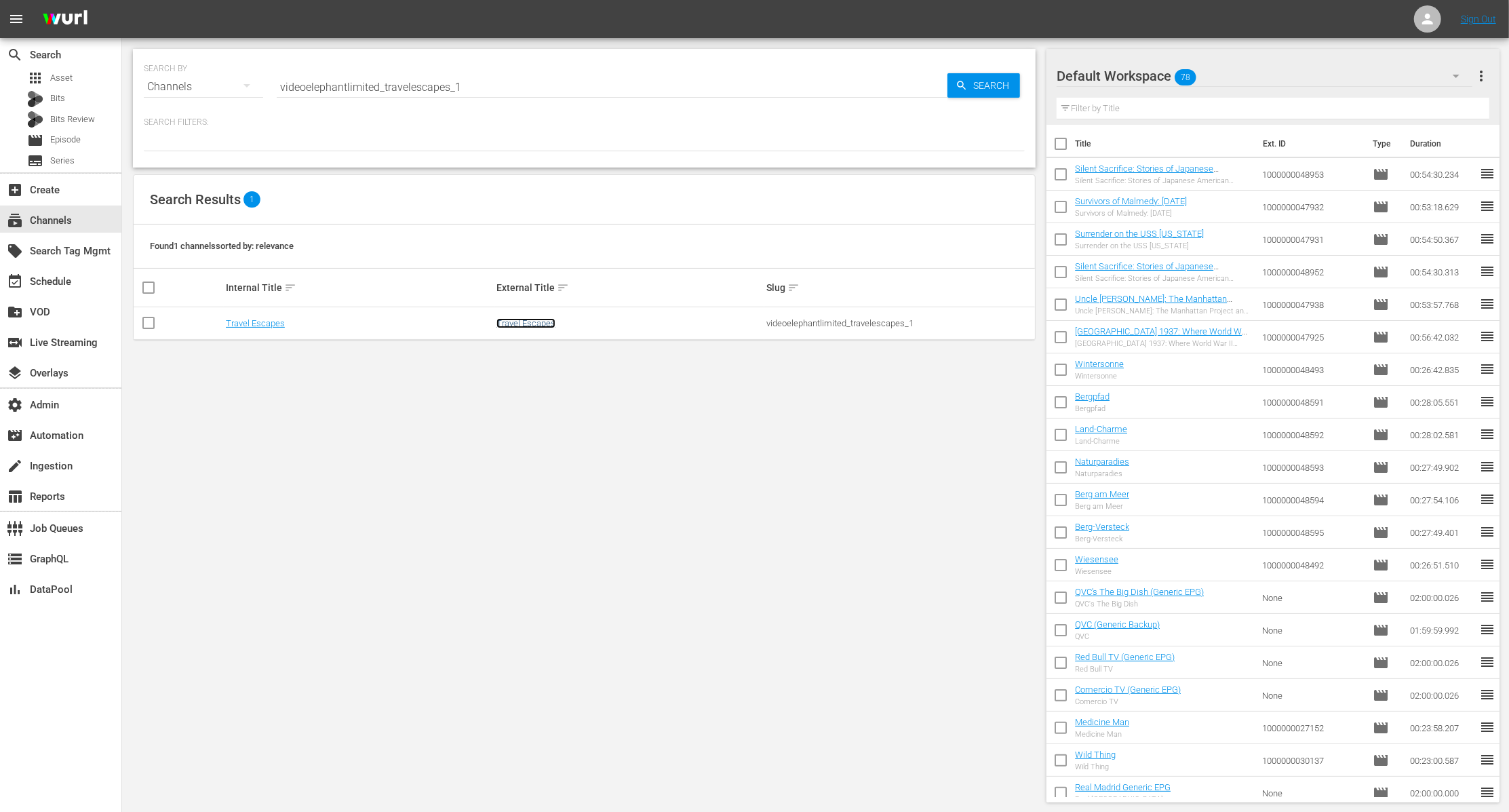
click at [524, 322] on link "Travel Escapes" at bounding box center [526, 323] width 59 height 10
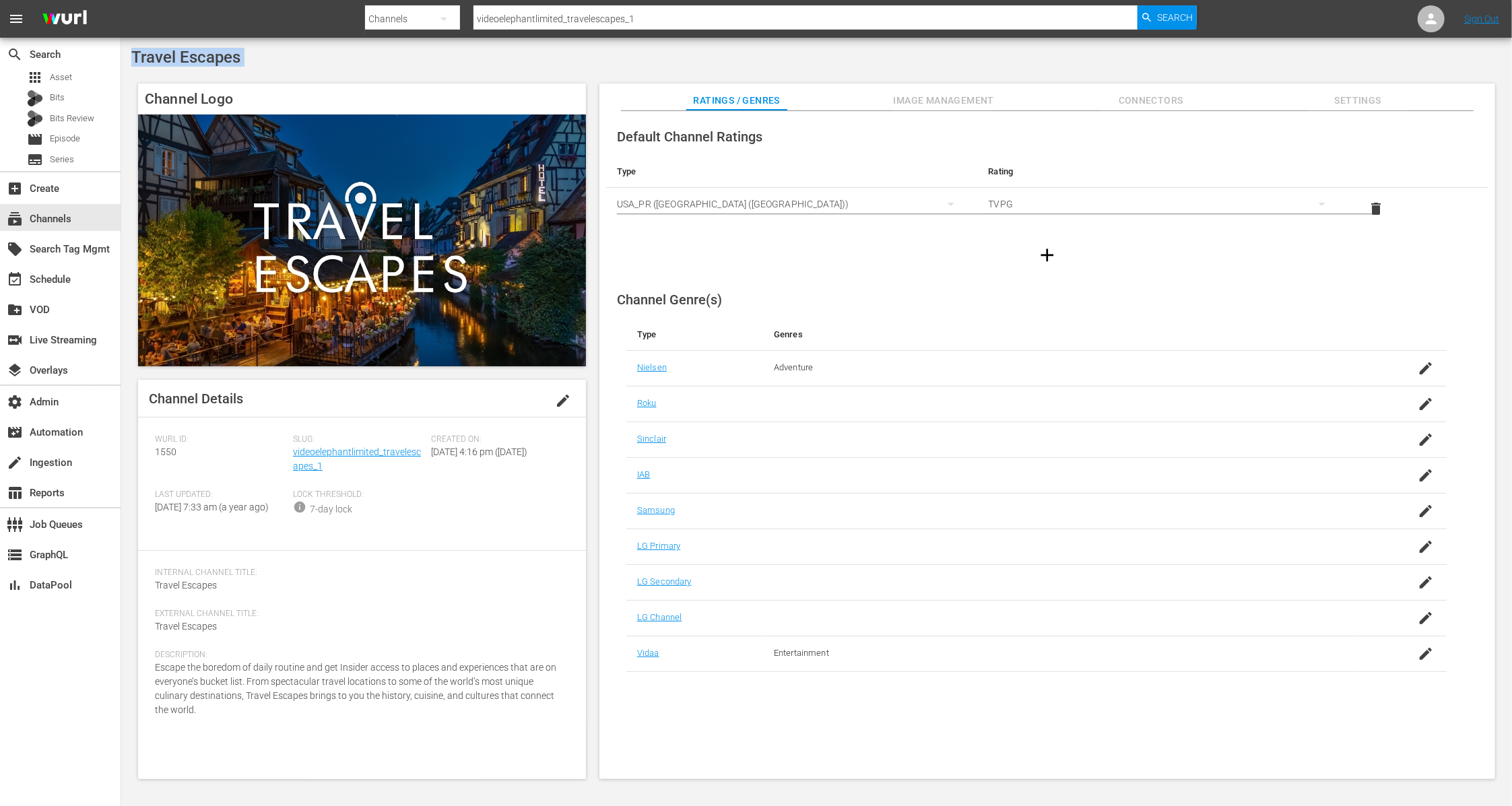
drag, startPoint x: 252, startPoint y: 67, endPoint x: 124, endPoint y: 61, distance: 128.1
click at [124, 61] on div "Travel Escapes Channel Logo Channel Details edit Wurl ID: 1550 Slug: videoeleph…" at bounding box center [817, 417] width 1391 height 760
drag, startPoint x: 326, startPoint y: 469, endPoint x: 293, endPoint y: 459, distance: 34.5
click at [293, 459] on div "Slug: videoelephantlimited_travelescapes_1" at bounding box center [361, 462] width 138 height 55
drag, startPoint x: 178, startPoint y: 450, endPoint x: 151, endPoint y: 449, distance: 27.0
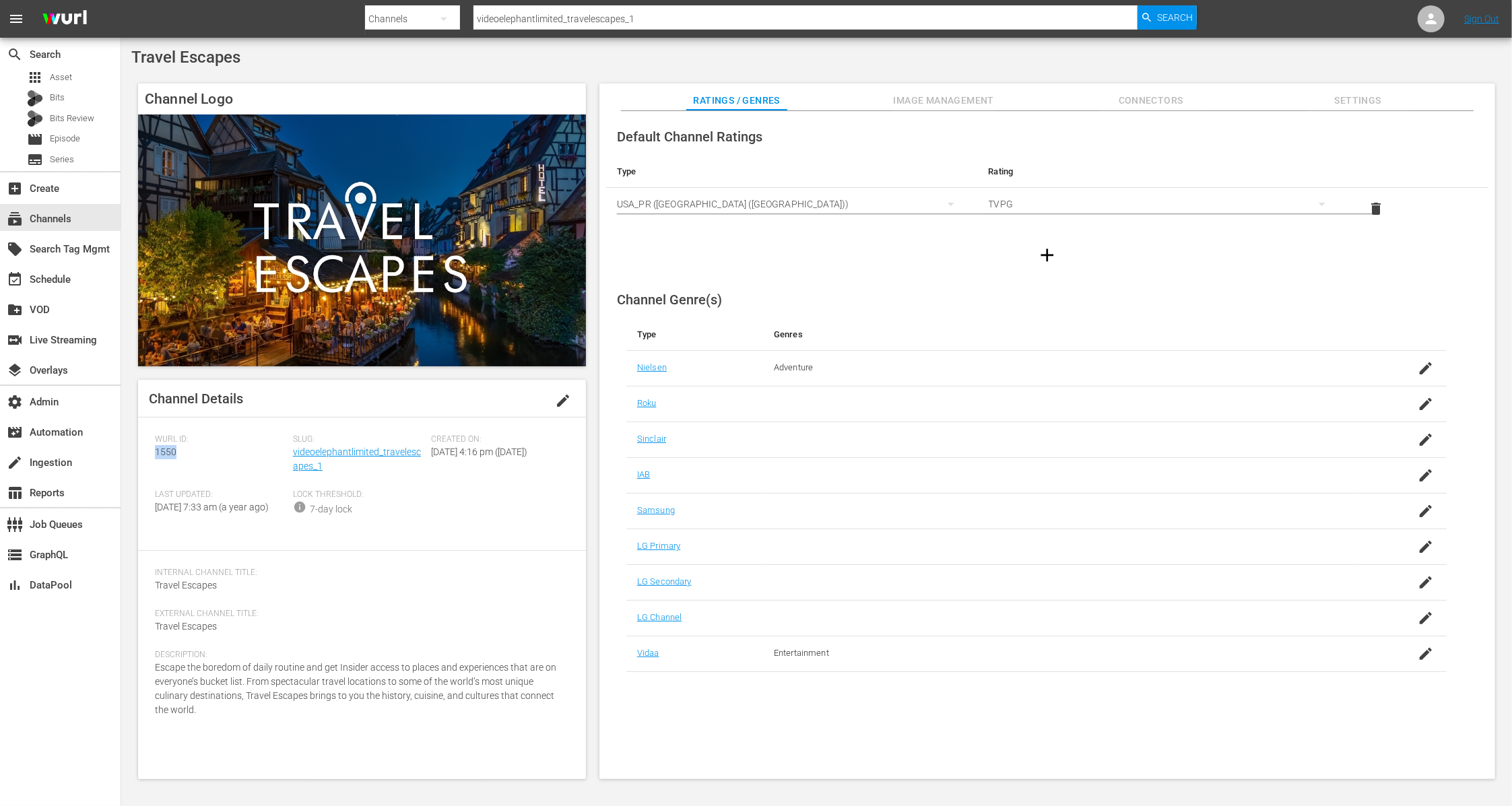
click at [151, 449] on div "Channel Details edit Wurl ID: 1550 Slug: videoelephantlimited_travelescapes_1 C…" at bounding box center [362, 579] width 448 height 399
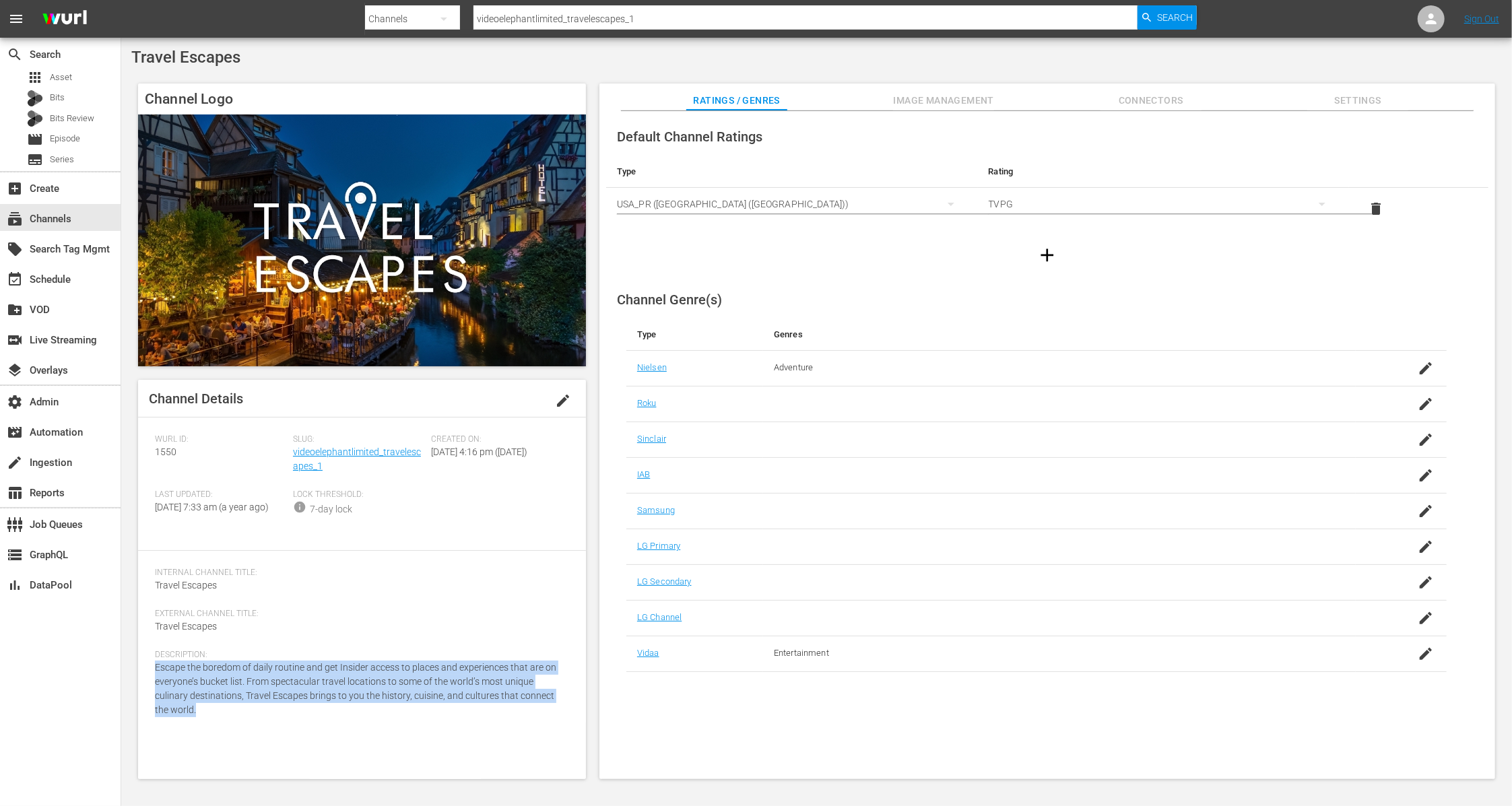
drag, startPoint x: 213, startPoint y: 721, endPoint x: 144, endPoint y: 683, distance: 78.8
click at [144, 683] on div "Channel Details edit Wurl ID: 1550 Slug: videoelephantlimited_travelescapes_1 C…" at bounding box center [362, 579] width 448 height 399
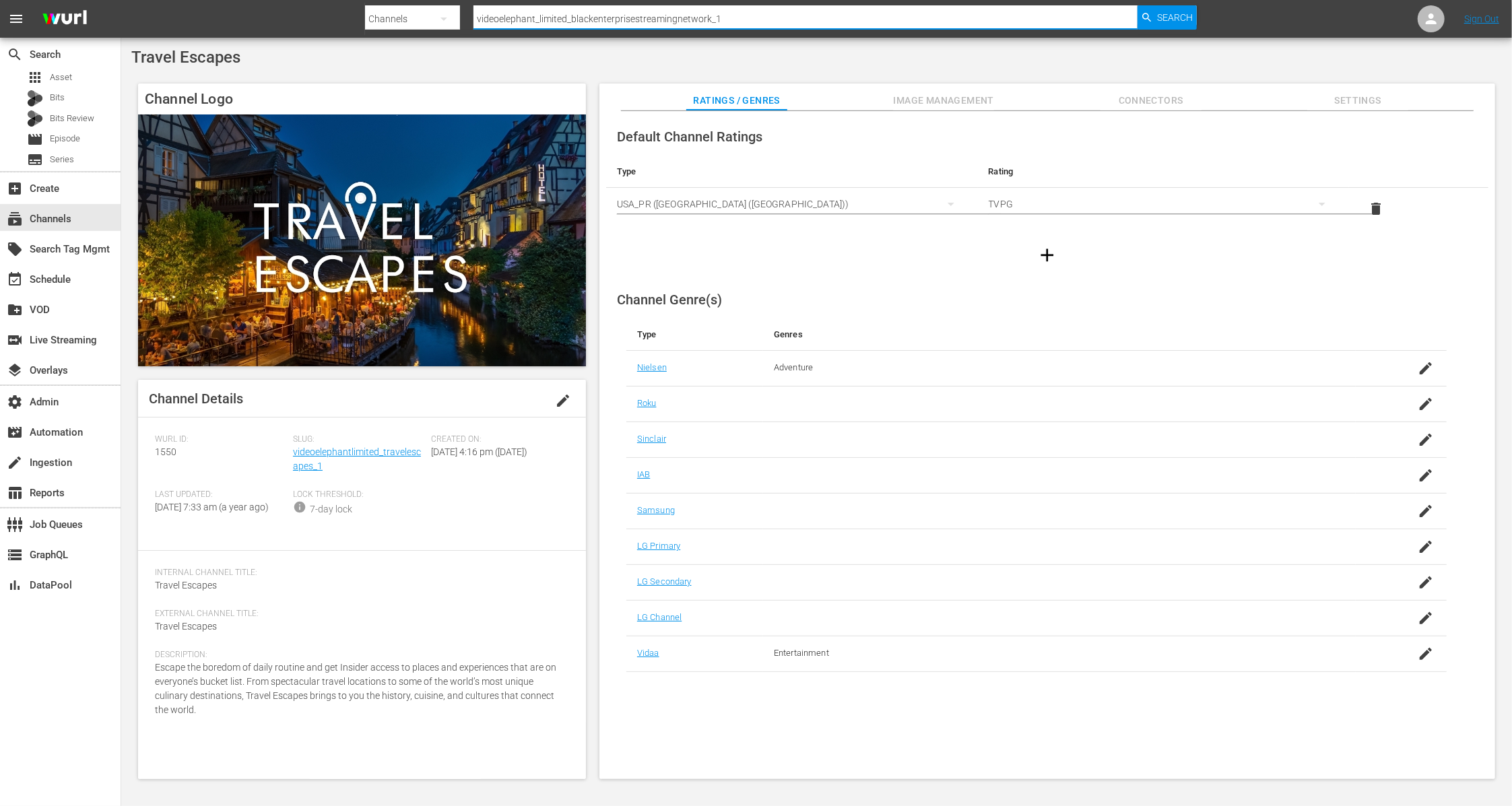
type input "videoelephant_limited_blackenterprisestreamingnetwork_1"
click at [1164, 18] on span "Search" at bounding box center [1175, 18] width 36 height 25
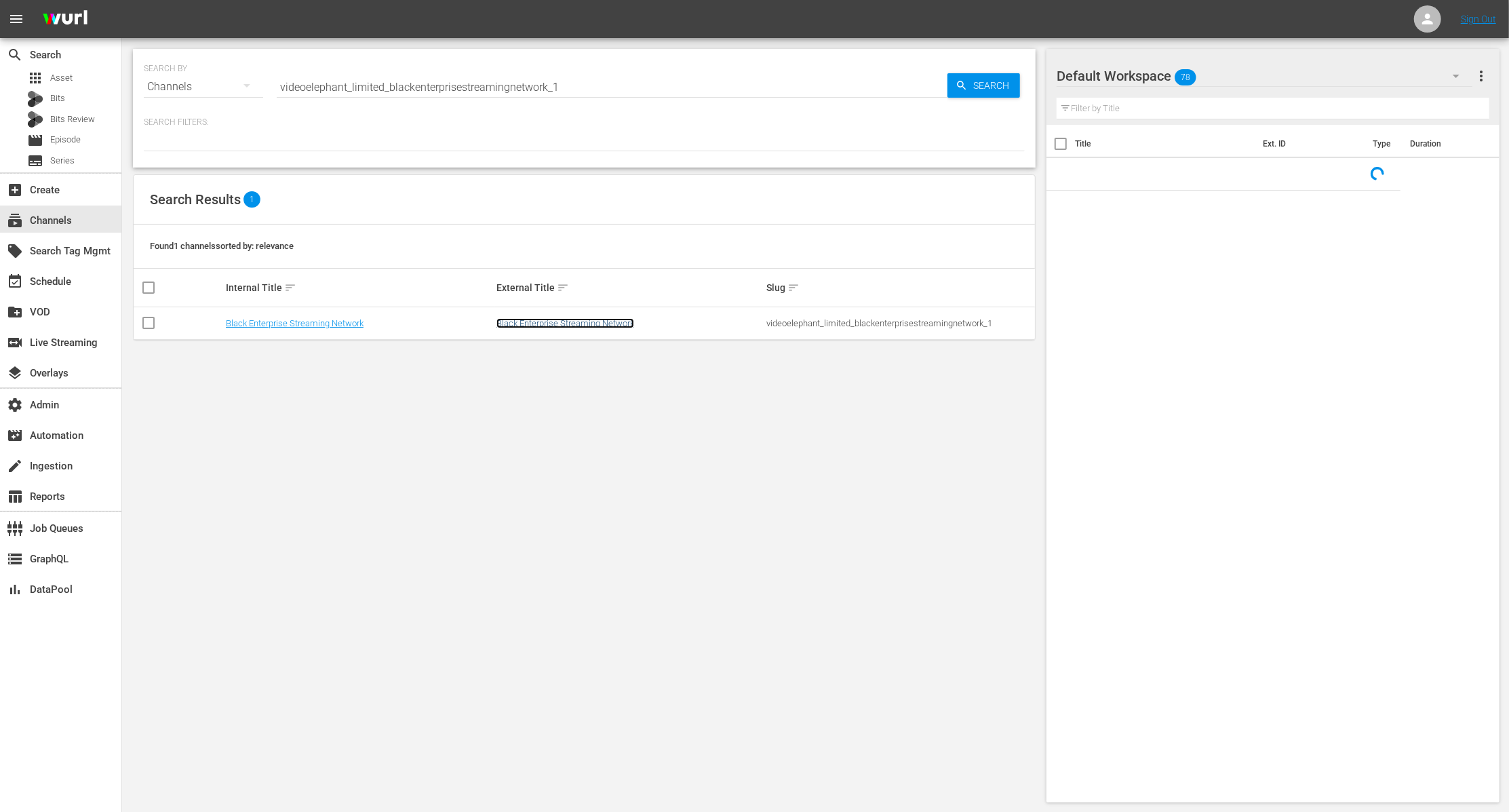
click at [590, 322] on link "Black Enterprise Streaming Network" at bounding box center [565, 323] width 138 height 10
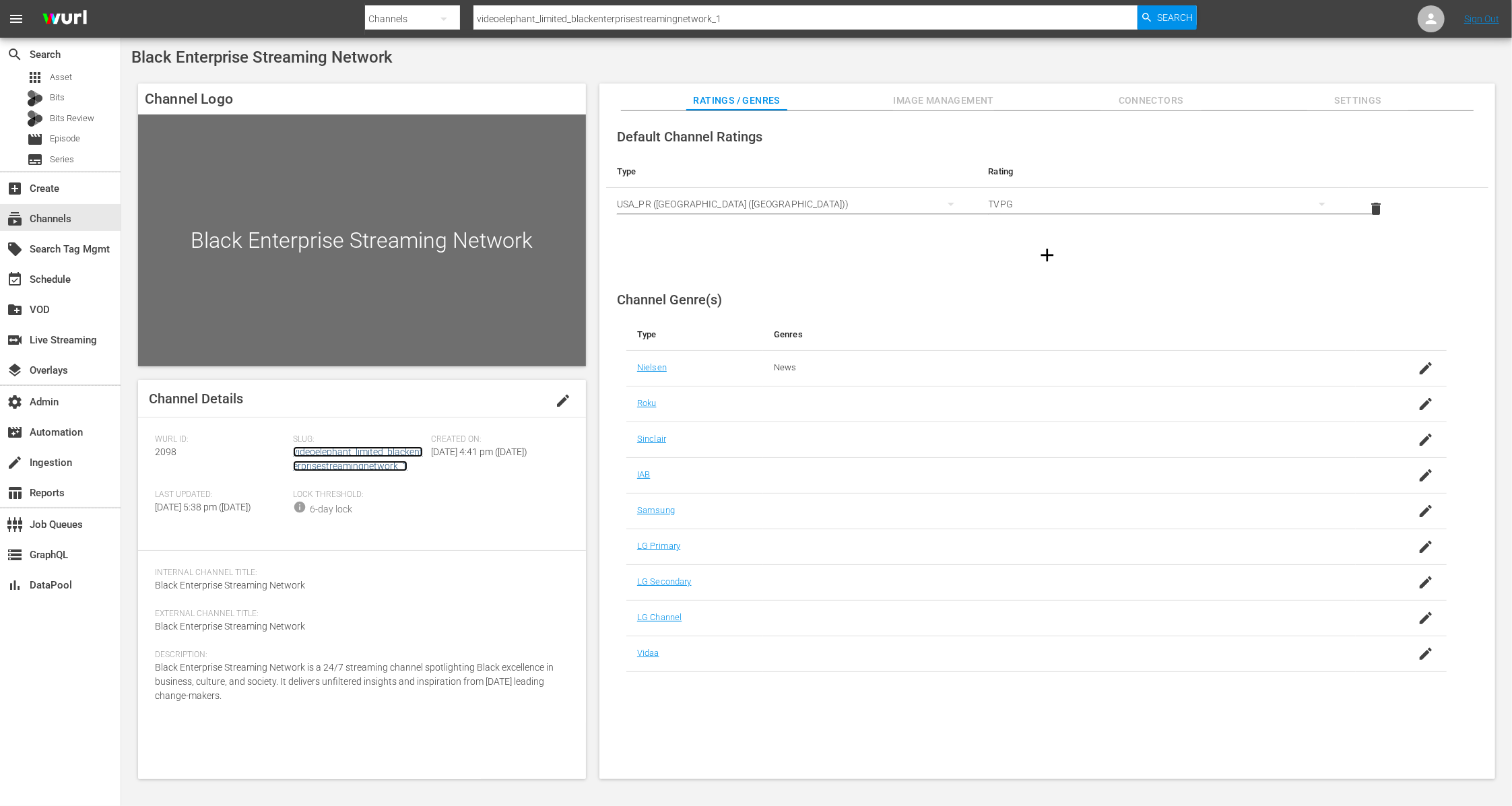
click at [342, 466] on link "videoelephant_limited_blackenterprisestreamingnetwork_1" at bounding box center [357, 459] width 130 height 25
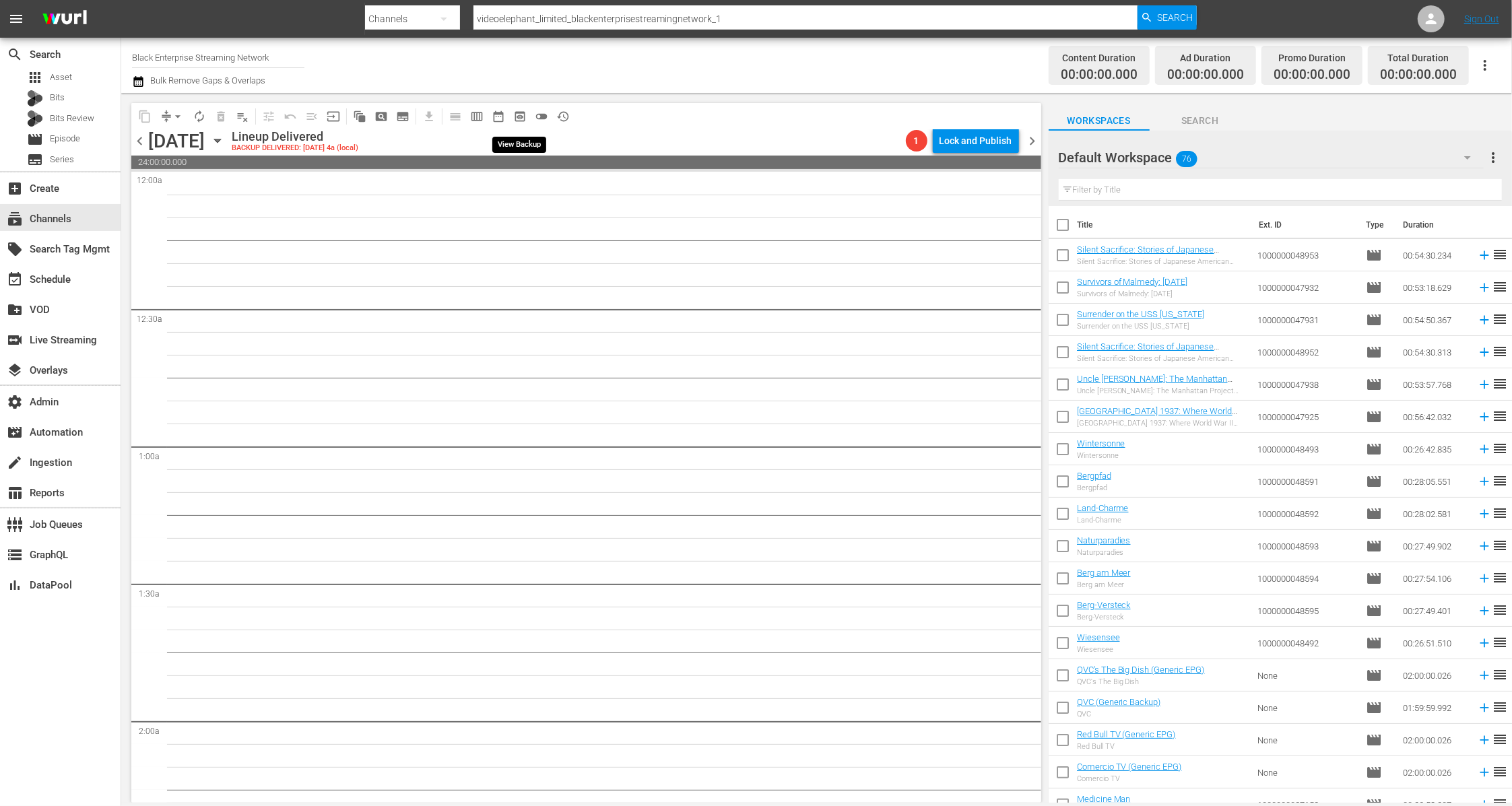
click at [521, 120] on span "preview_outlined" at bounding box center [519, 116] width 13 height 13
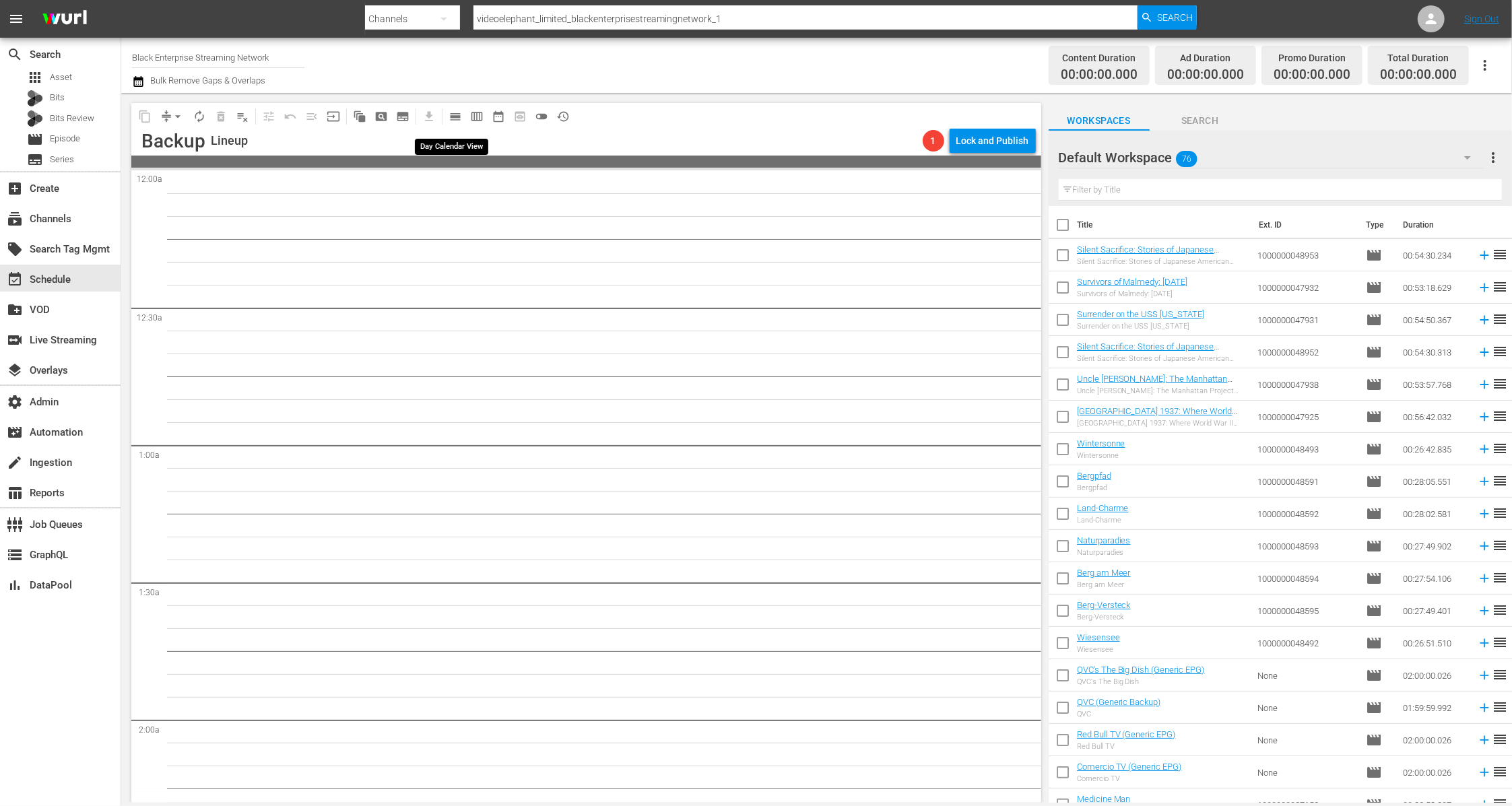
click at [455, 119] on span "calendar_view_day_outlined" at bounding box center [455, 116] width 13 height 13
